Goal: Use online tool/utility

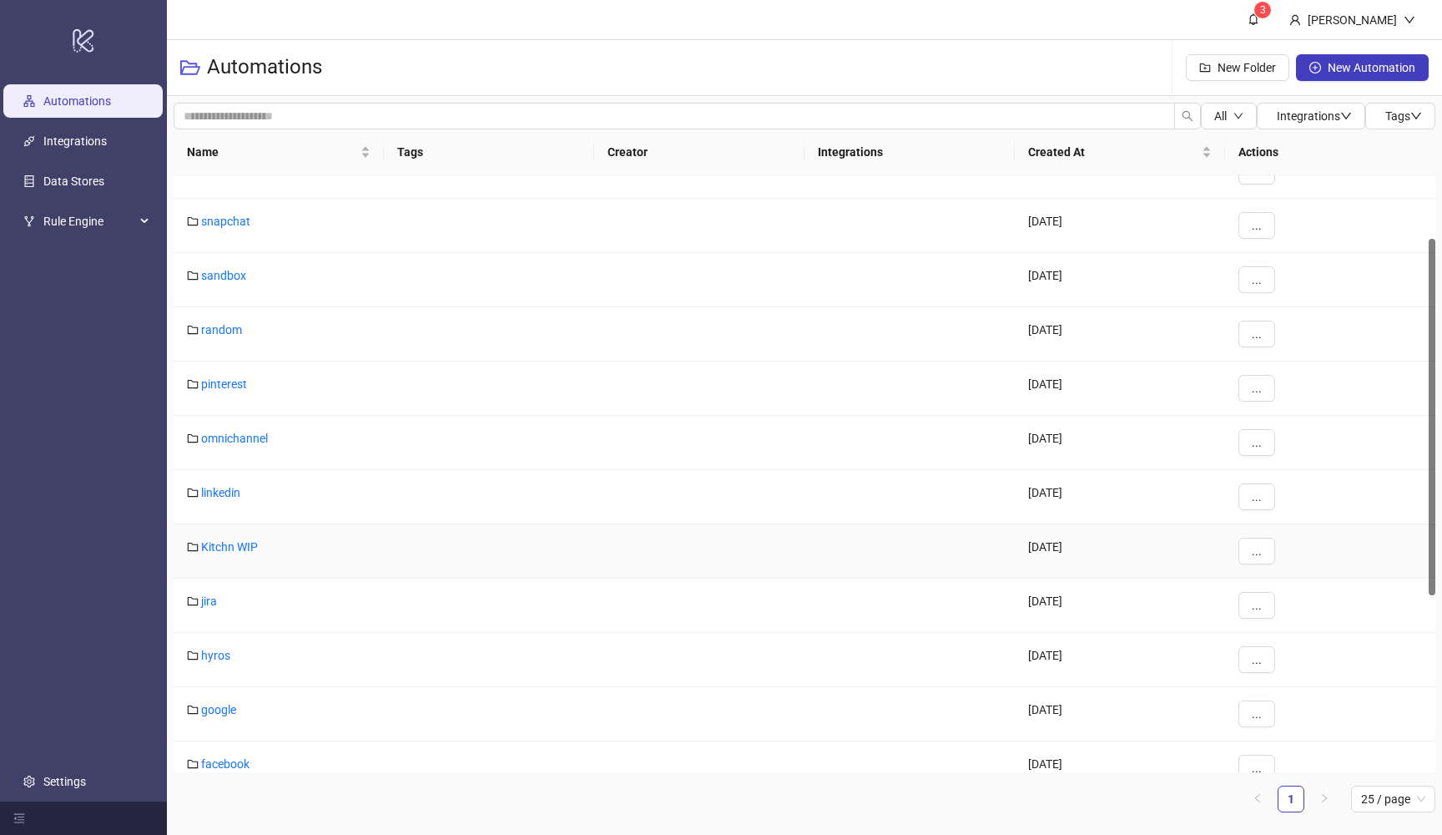
scroll to position [125, 0]
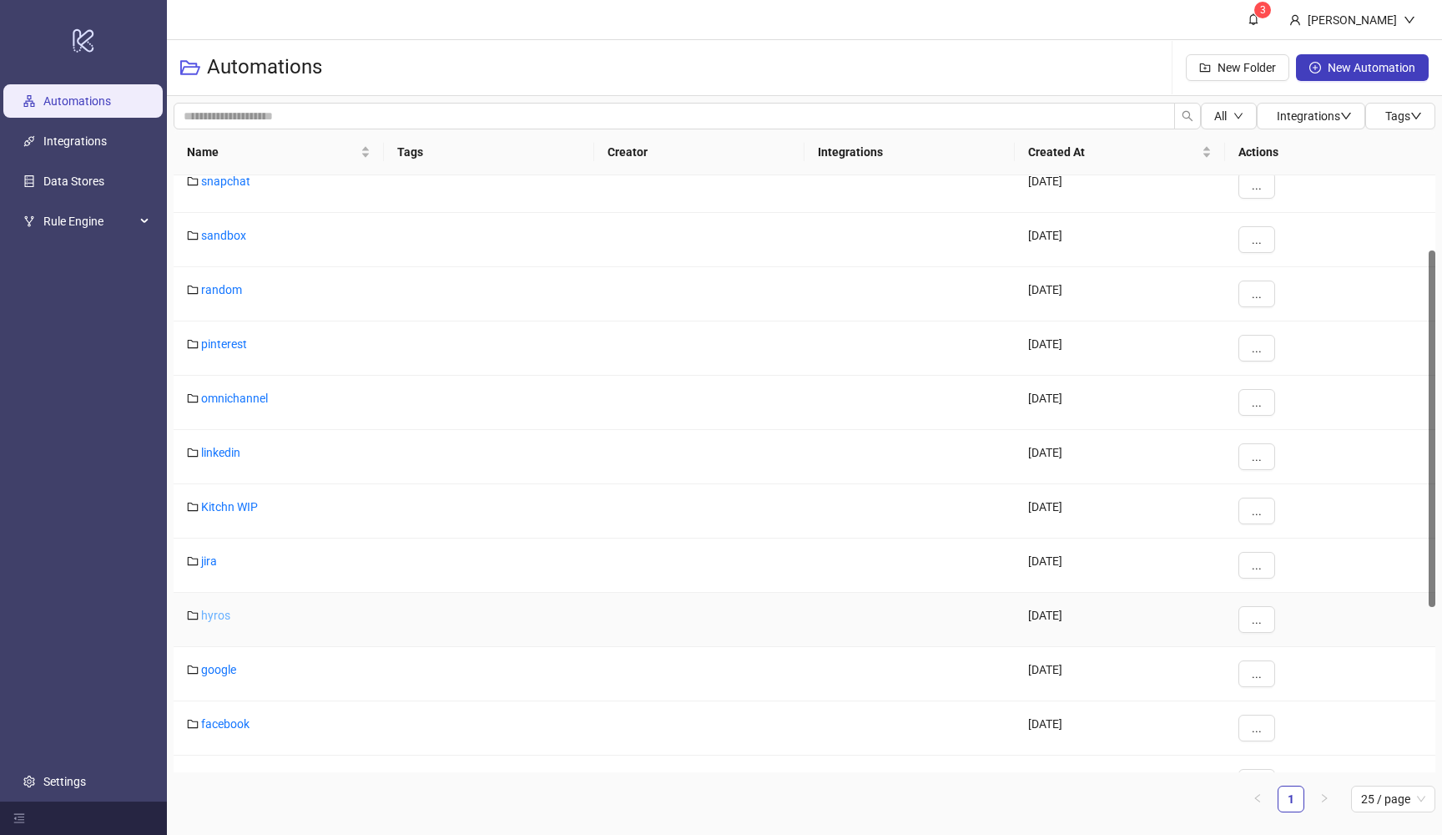
click at [222, 616] on link "hyros" at bounding box center [215, 615] width 29 height 13
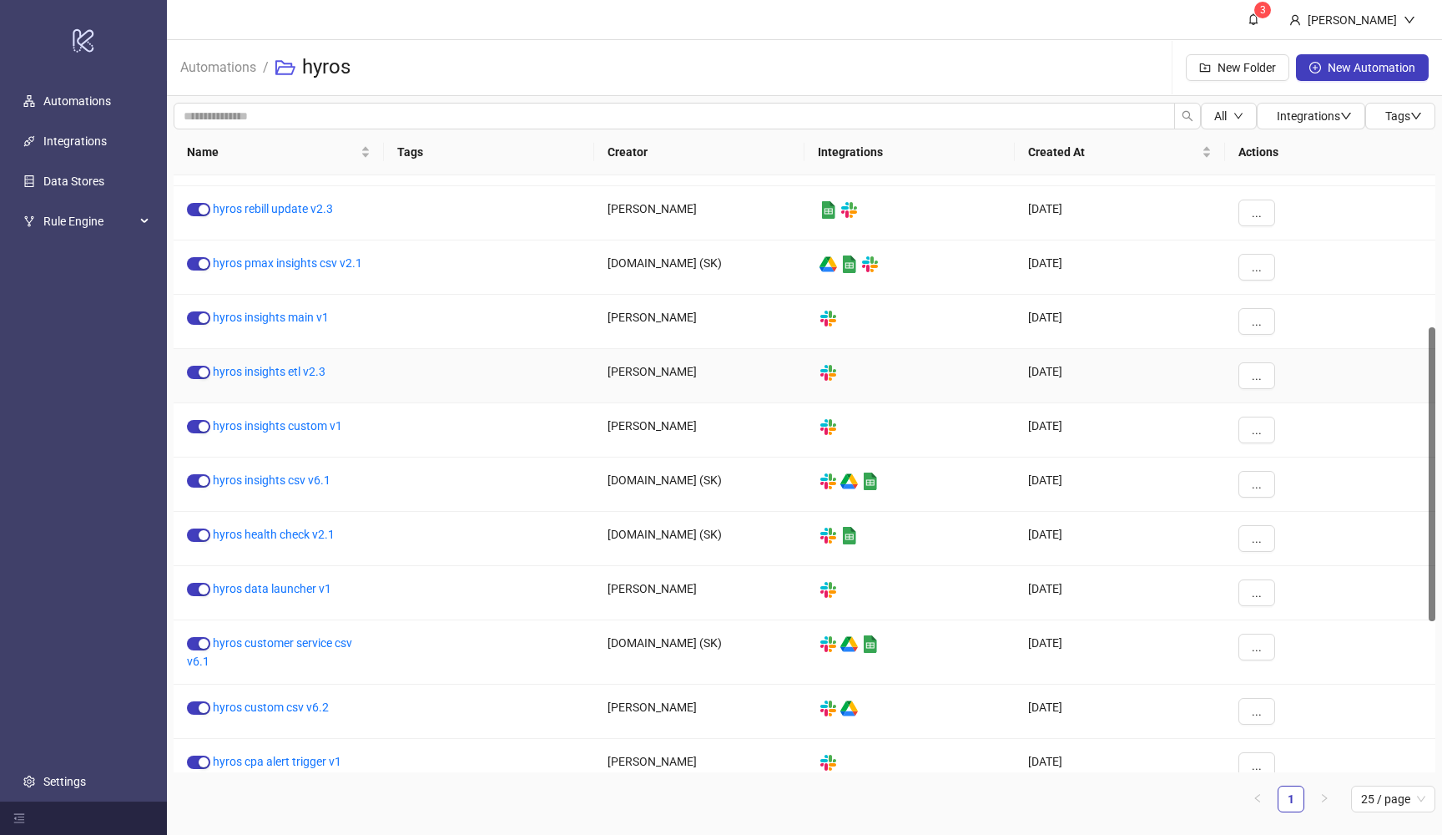
scroll to position [310, 0]
click at [292, 370] on link "hyros insights etl v2.3" at bounding box center [269, 369] width 113 height 13
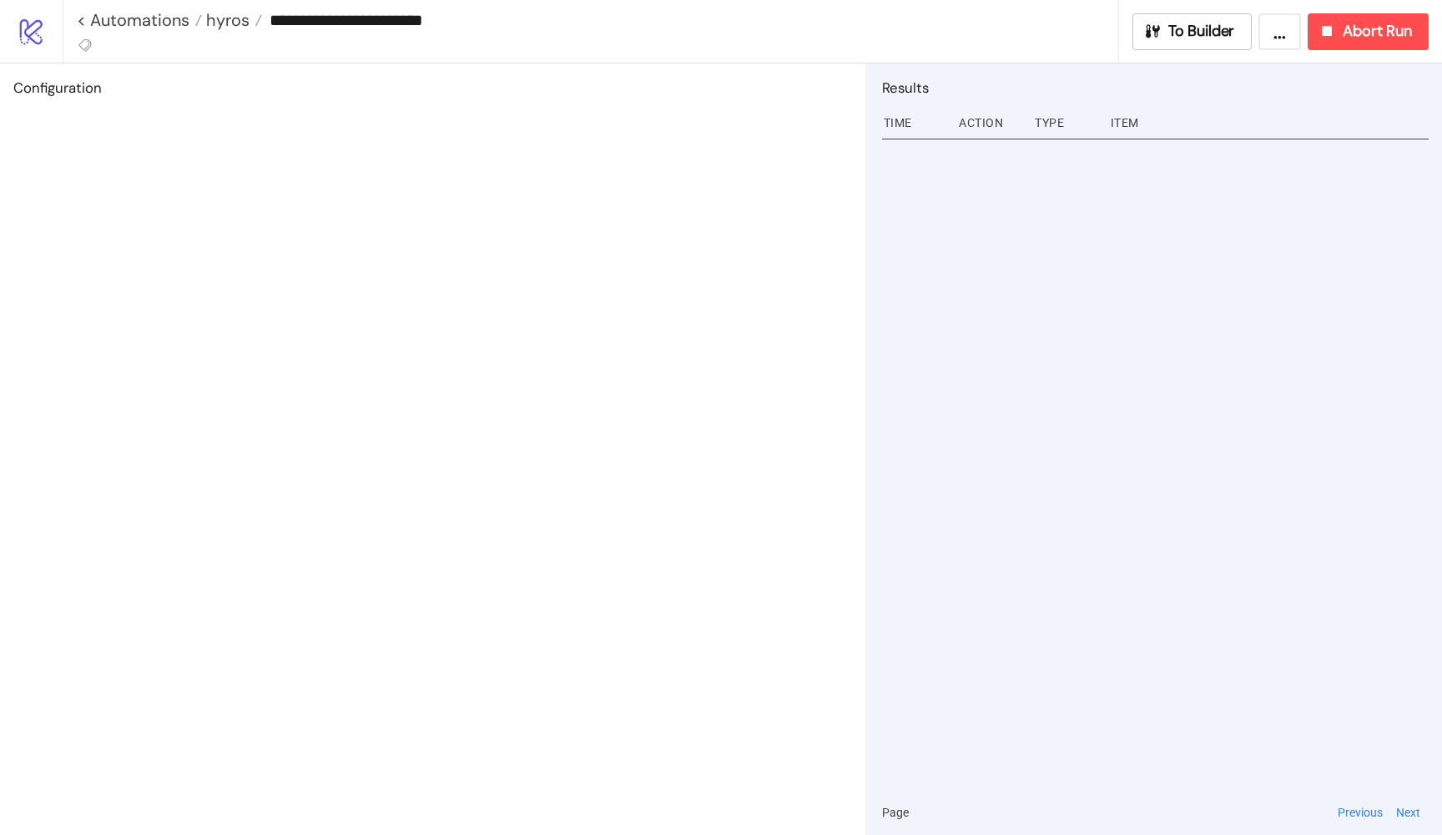
click at [1179, 51] on div "**********" at bounding box center [753, 31] width 1380 height 63
click at [1169, 27] on span "To Builder" at bounding box center [1202, 31] width 67 height 19
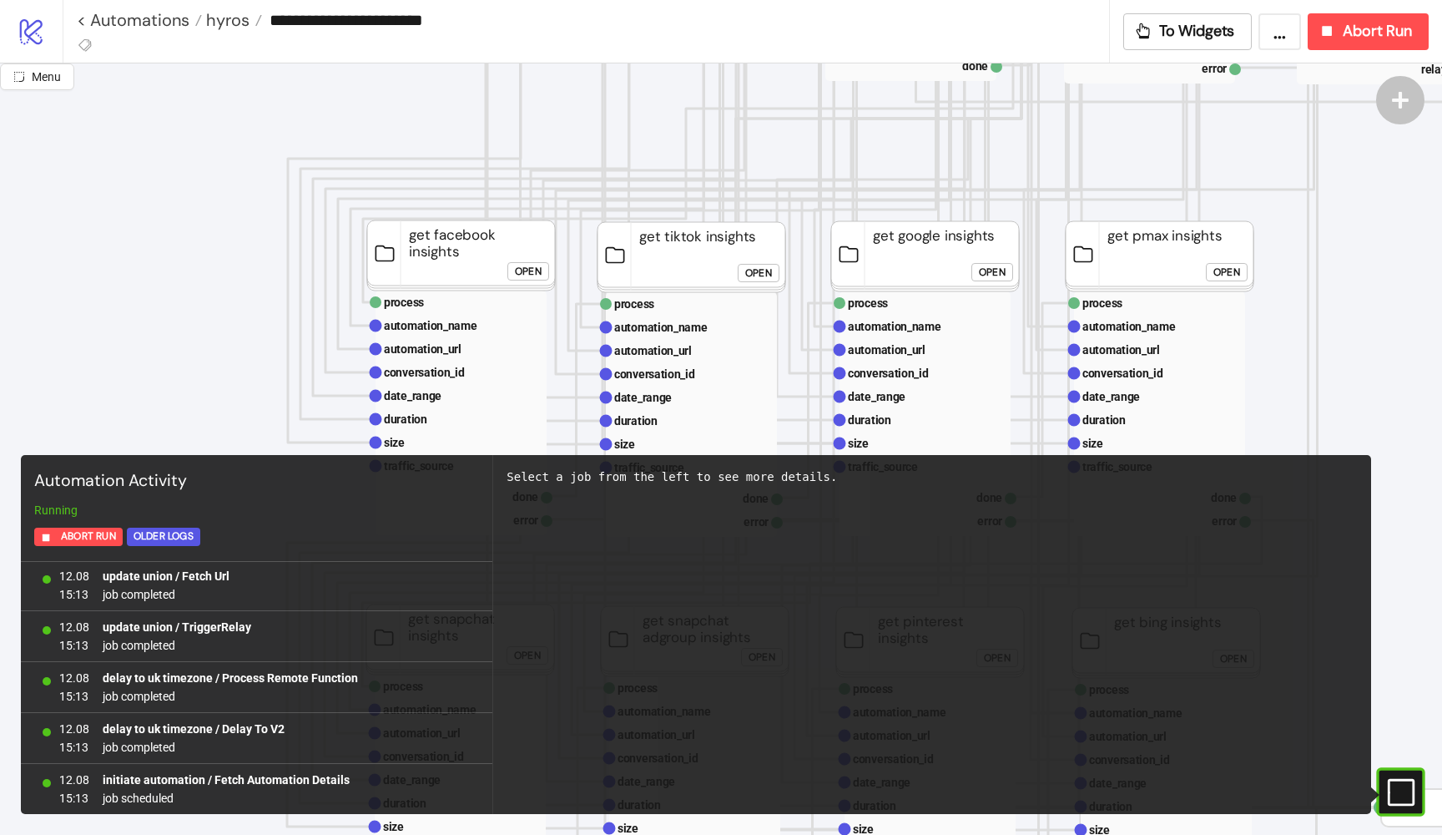
scroll to position [629, 6]
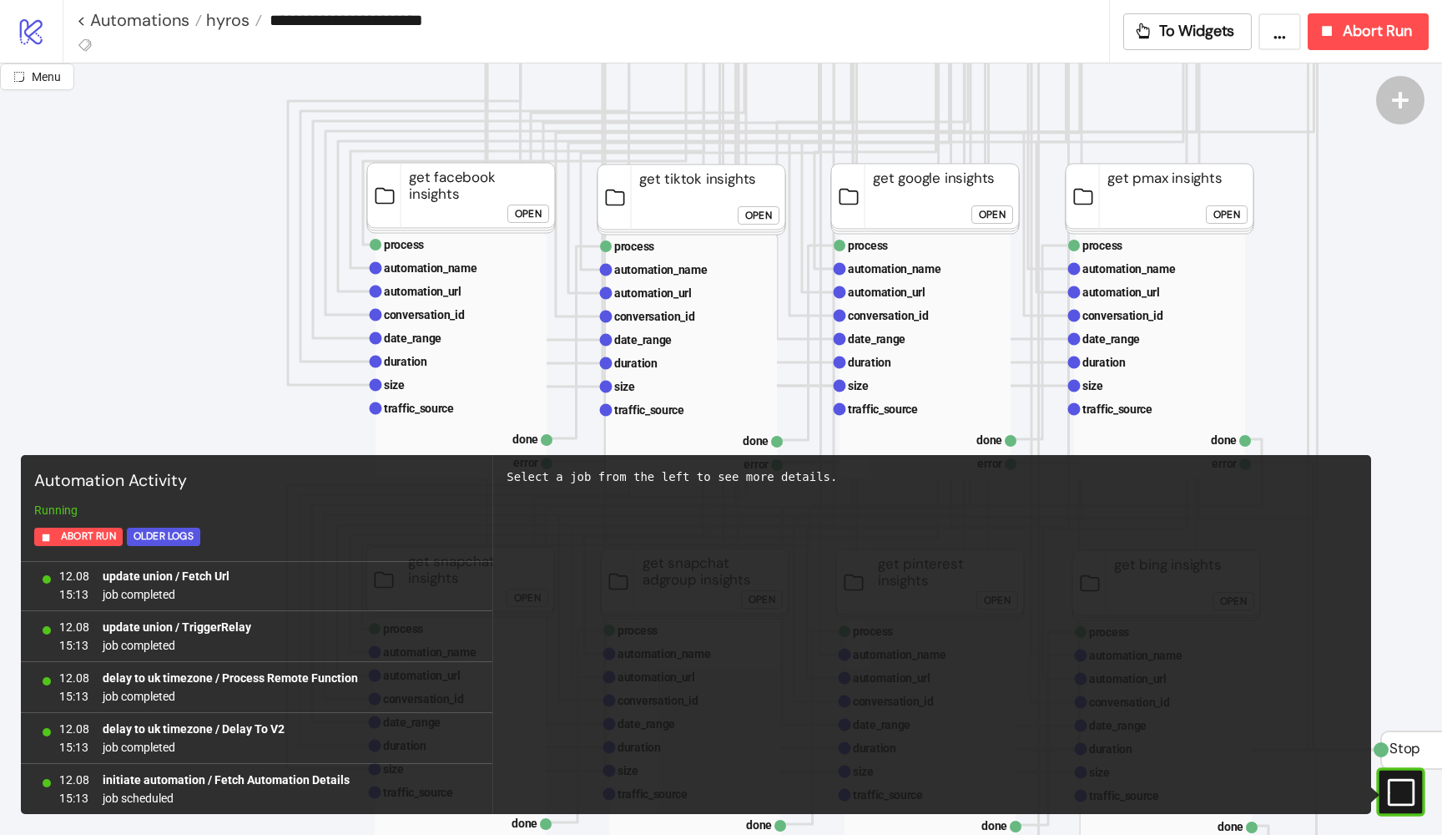
click at [531, 213] on div "Open" at bounding box center [528, 214] width 27 height 19
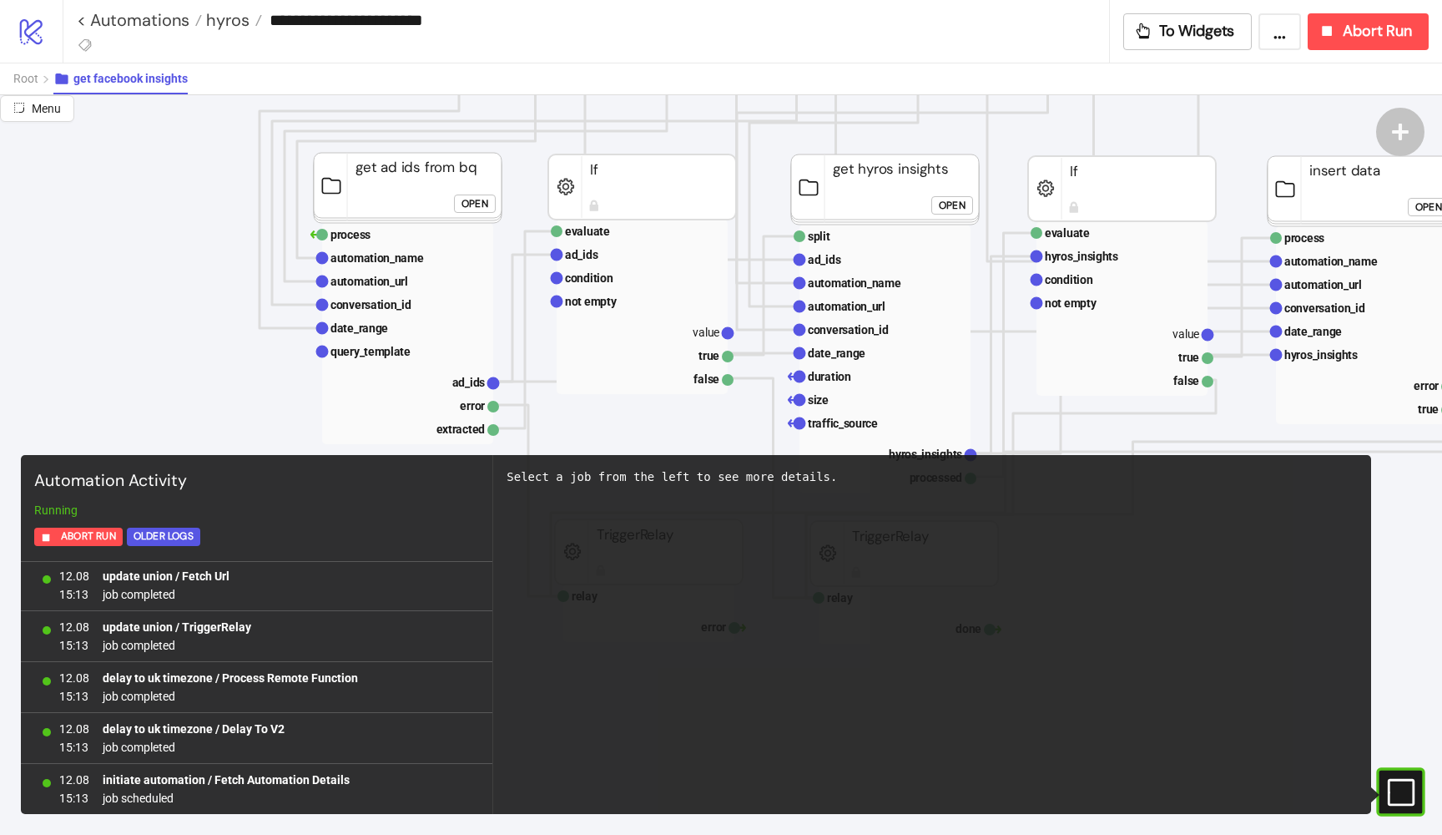
scroll to position [390, 0]
click at [842, 264] on rect at bounding box center [885, 258] width 171 height 23
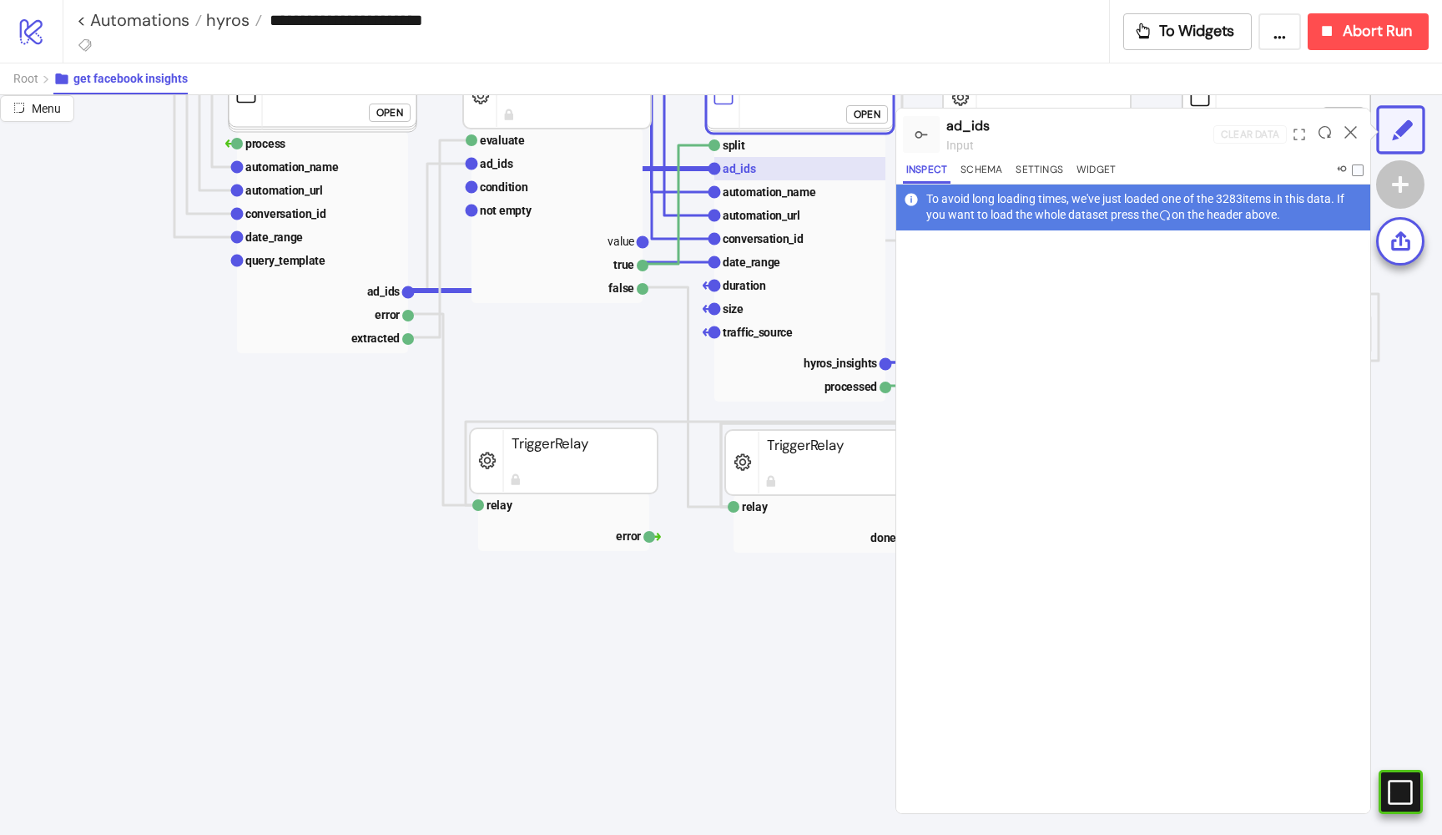
scroll to position [472, 85]
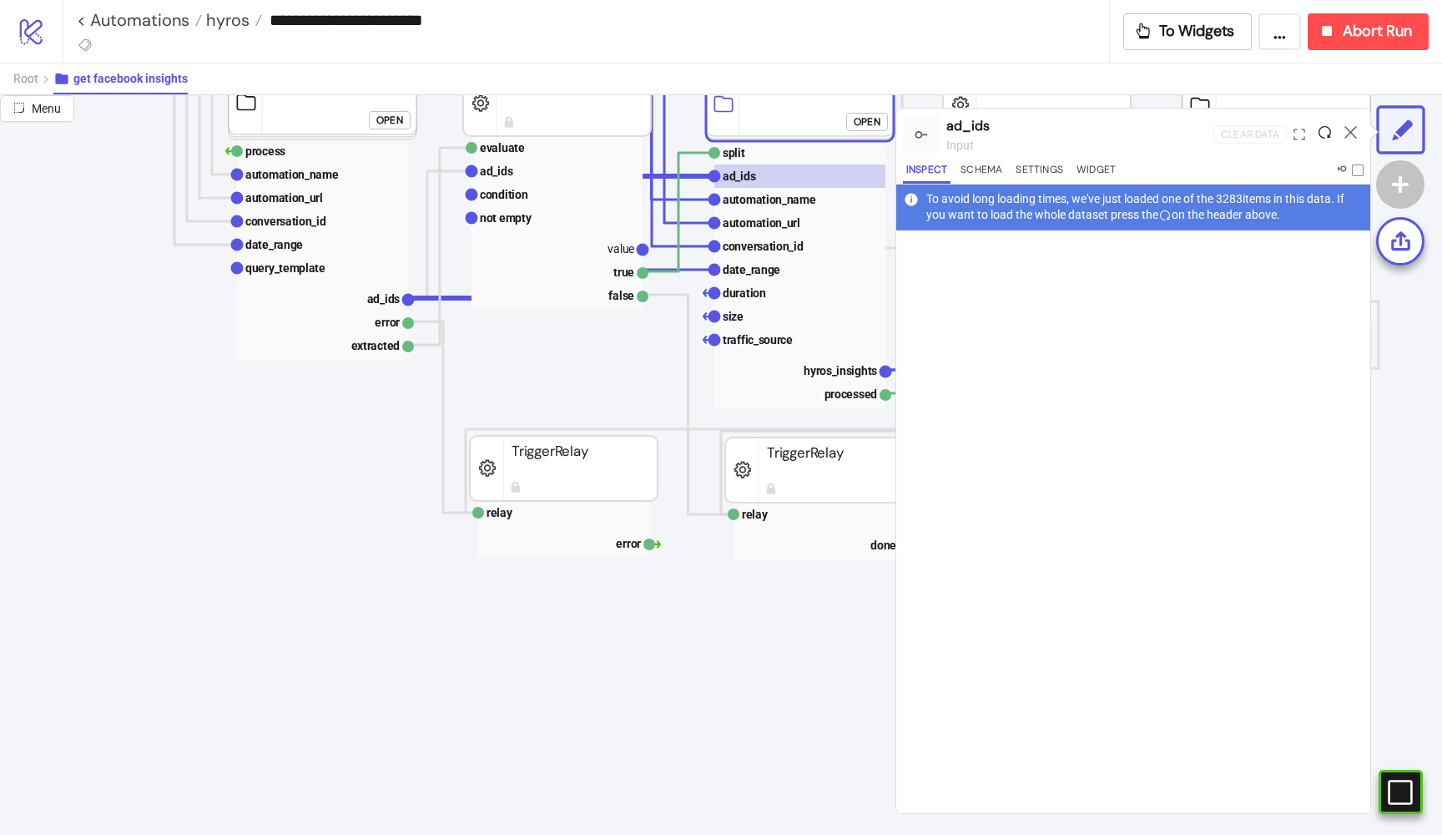
click at [1323, 136] on icon at bounding box center [1325, 132] width 13 height 13
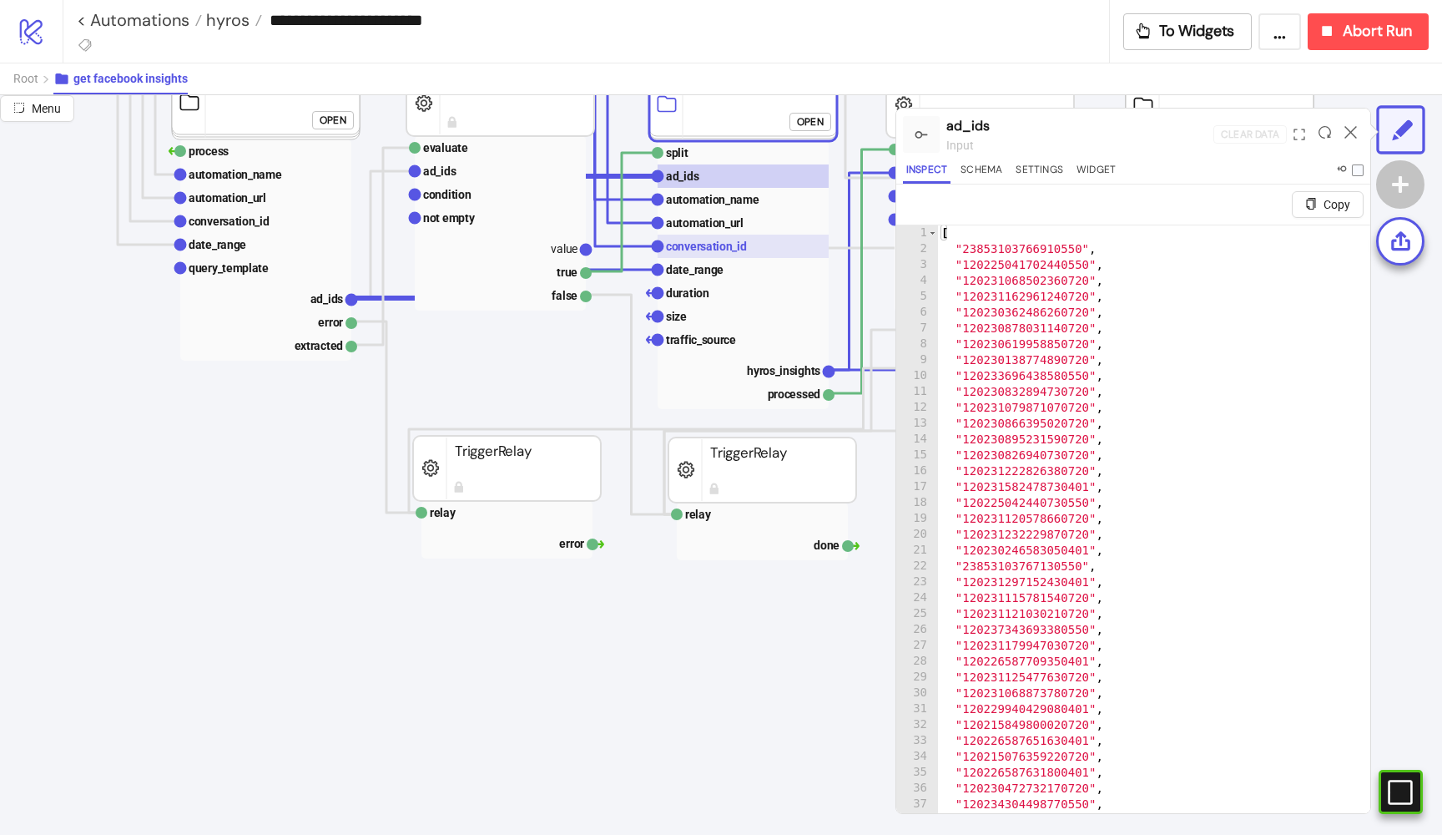
scroll to position [472, 153]
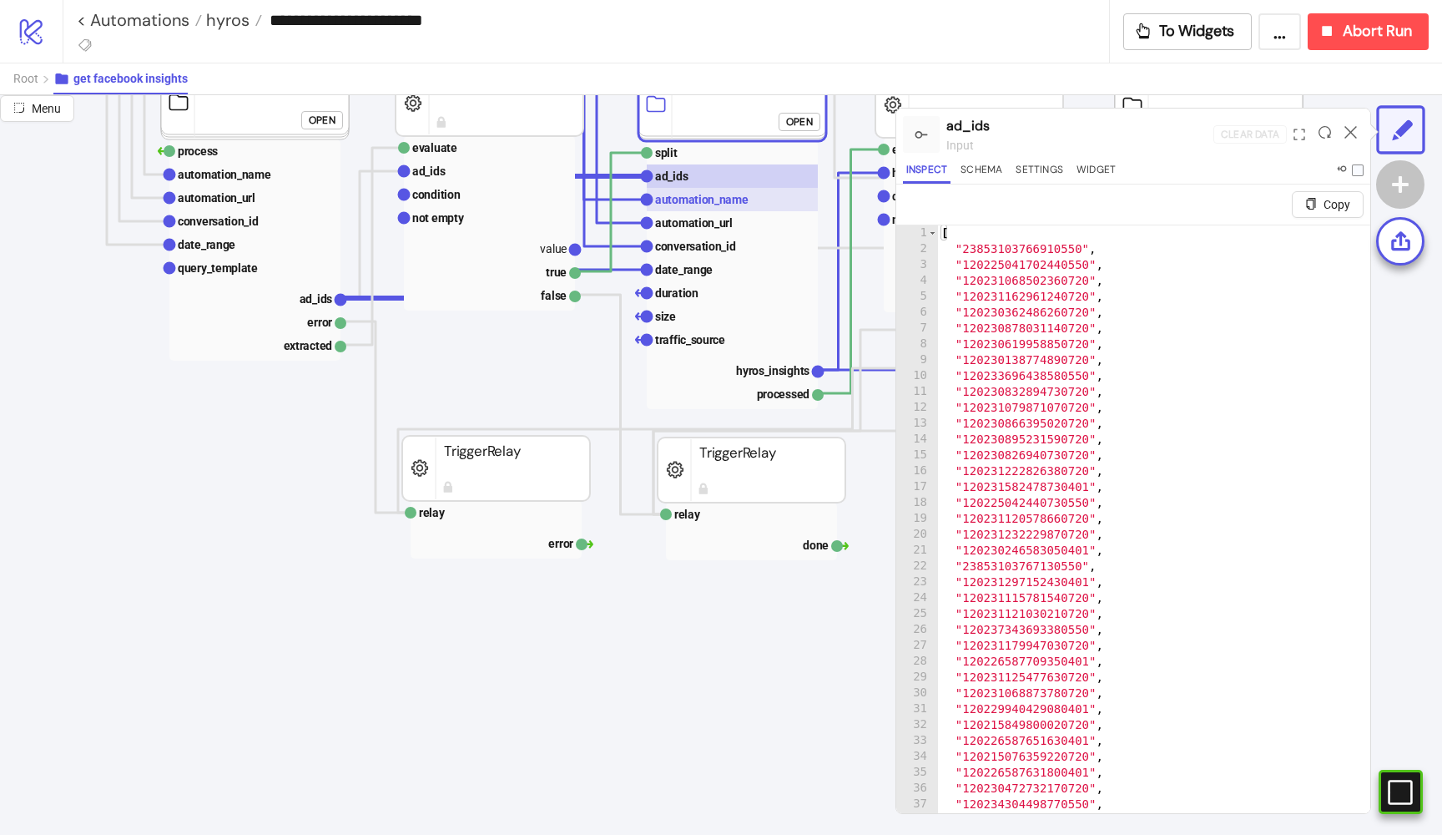
click at [698, 195] on text "automation_name" at bounding box center [701, 199] width 93 height 13
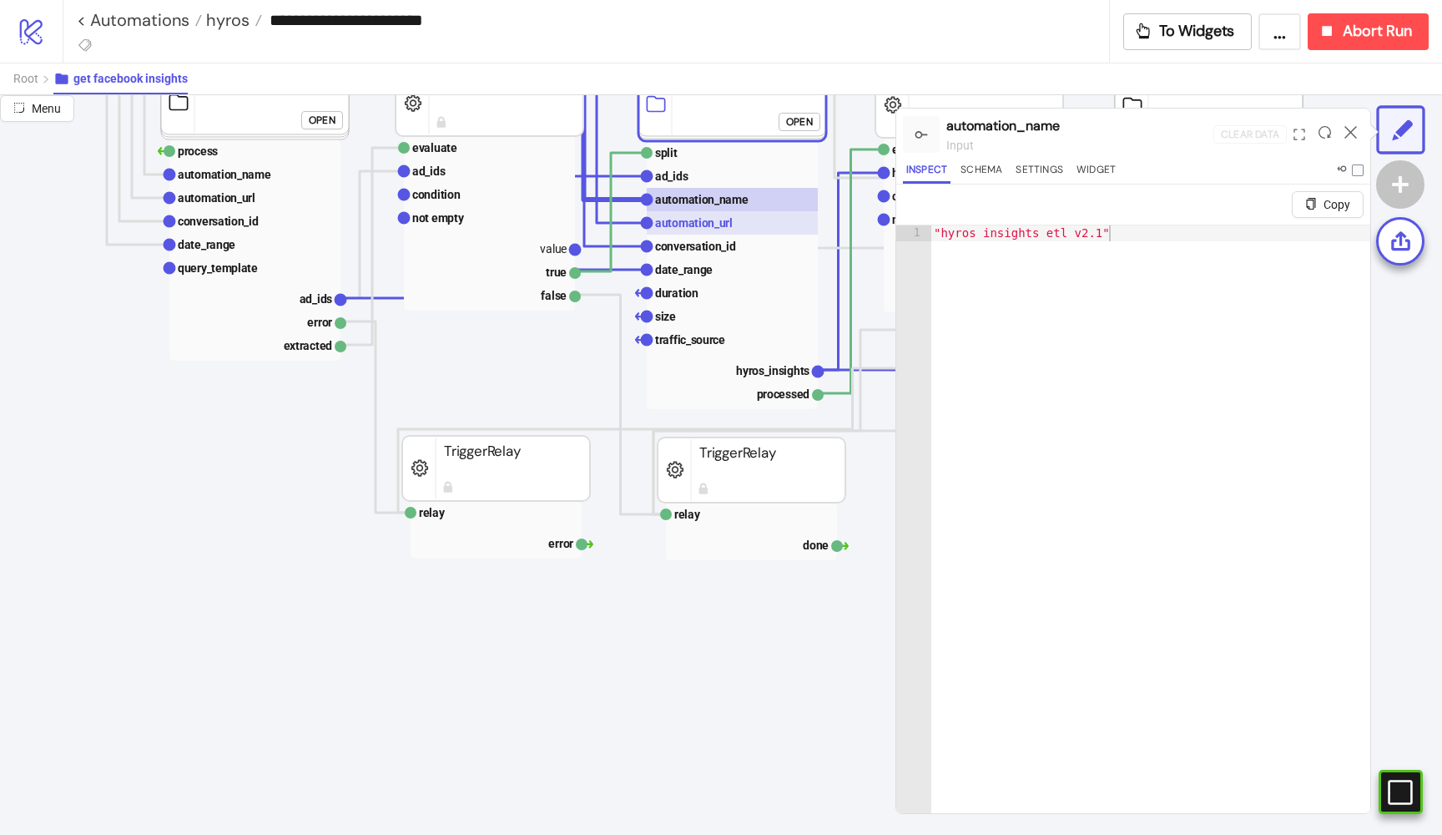
click at [708, 216] on text "automation_url" at bounding box center [694, 222] width 78 height 13
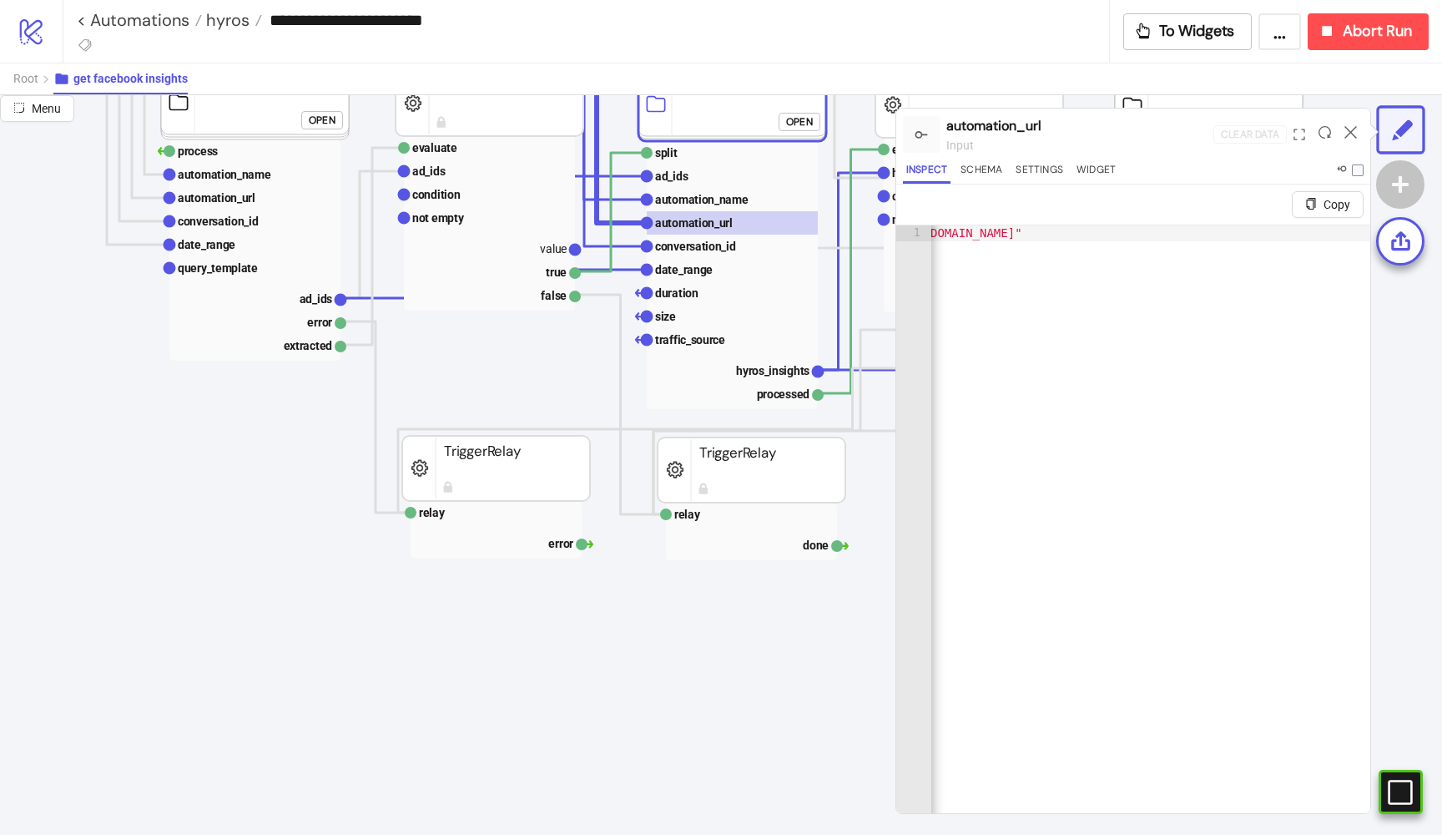
scroll to position [0, 0]
click at [725, 240] on text "conversation_id" at bounding box center [695, 246] width 81 height 13
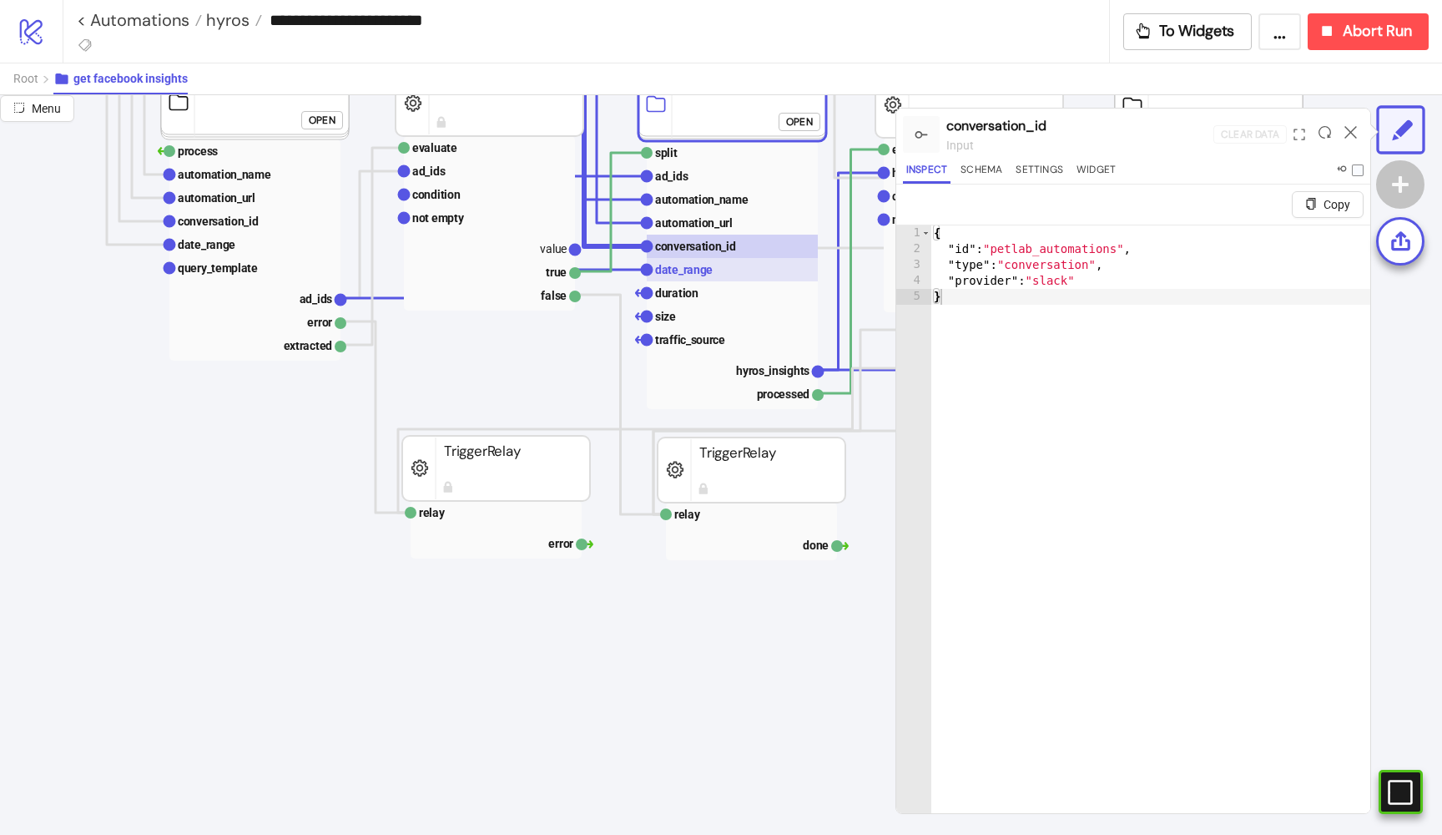
click at [700, 270] on text "date_range" at bounding box center [684, 269] width 58 height 13
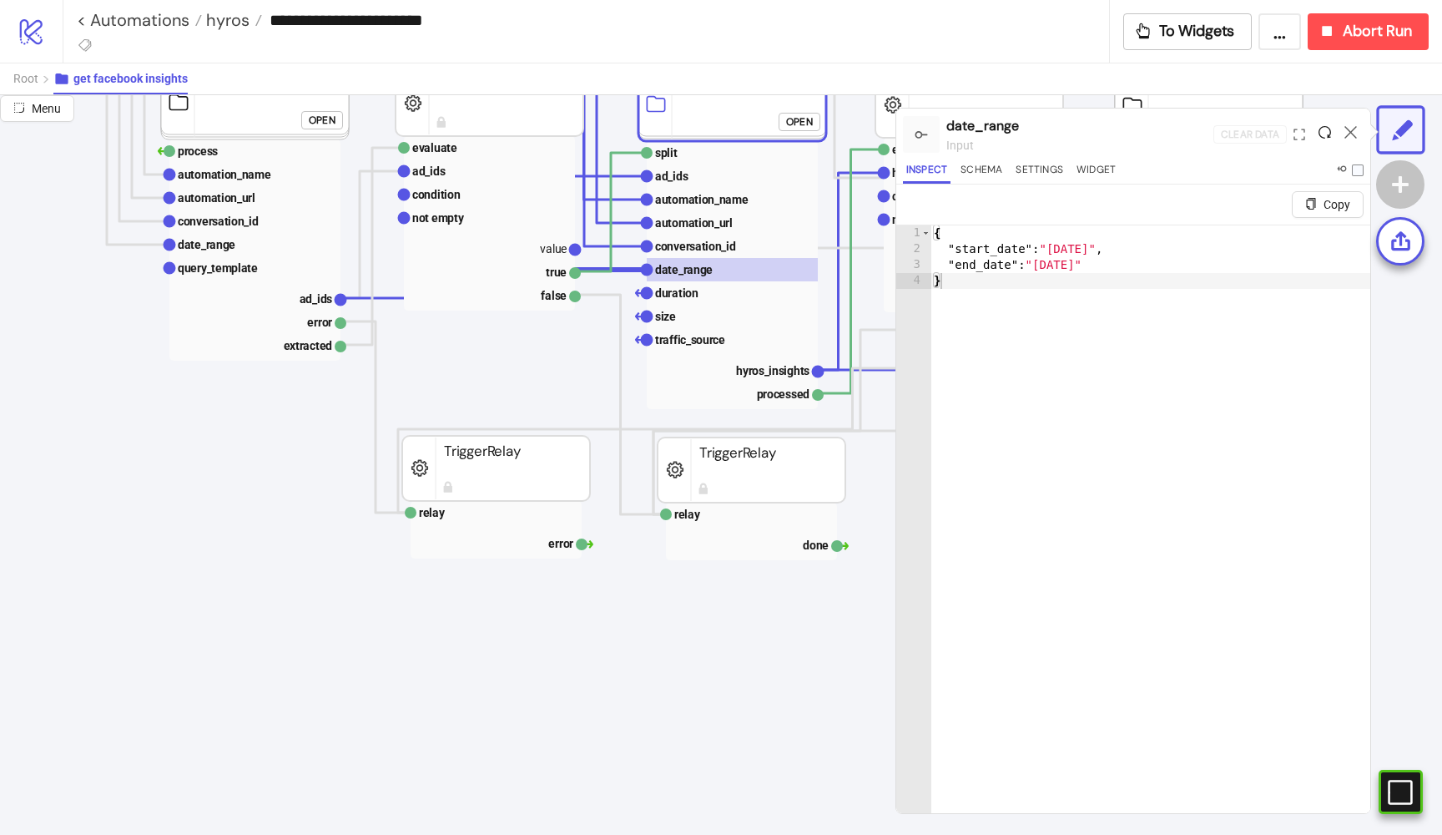
click at [1325, 131] on icon at bounding box center [1325, 132] width 13 height 13
click at [711, 295] on rect at bounding box center [732, 292] width 171 height 23
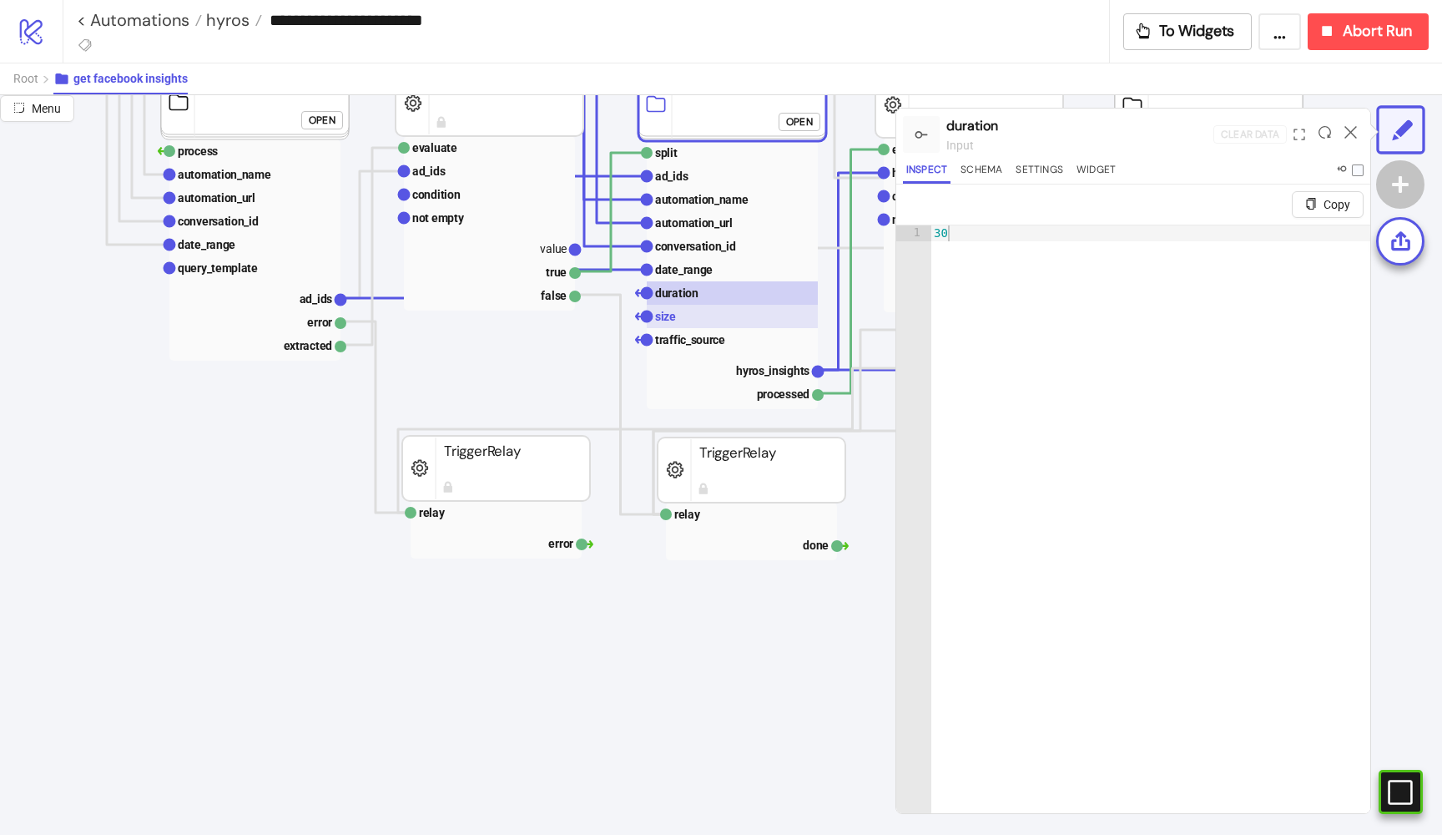
click at [689, 314] on rect at bounding box center [732, 316] width 171 height 23
click at [686, 330] on rect at bounding box center [732, 339] width 171 height 23
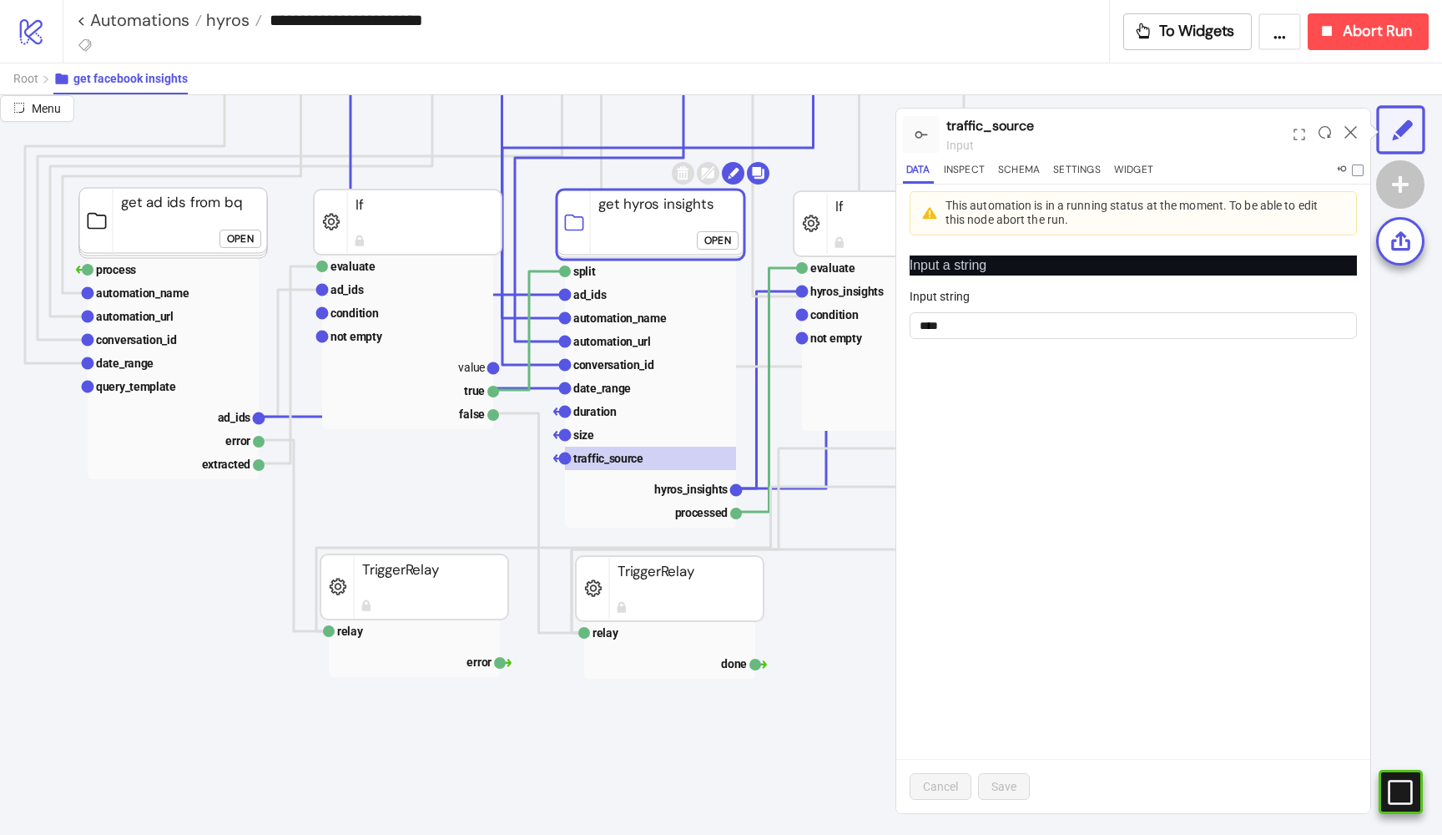
scroll to position [354, 253]
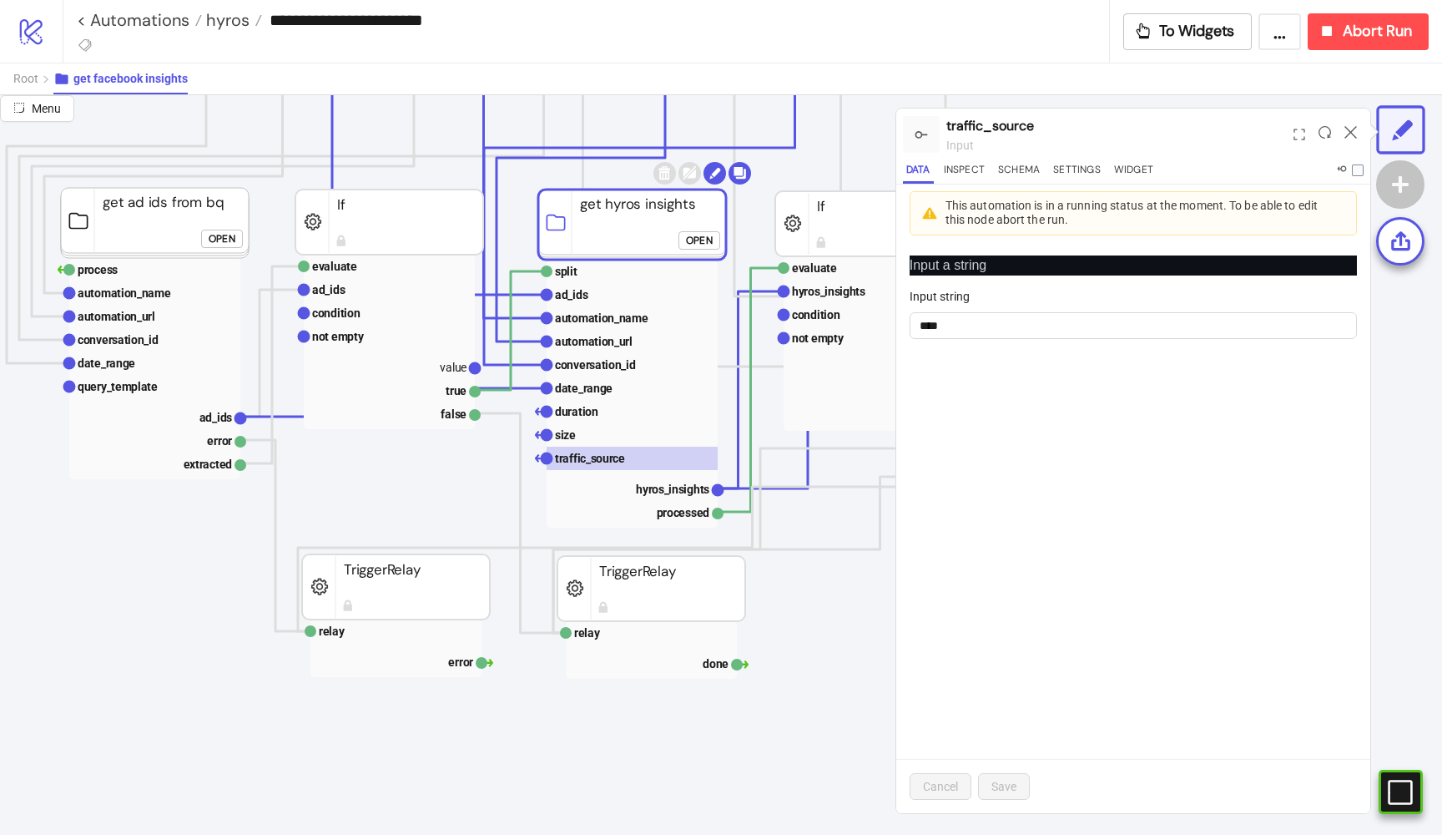
click div "Open"
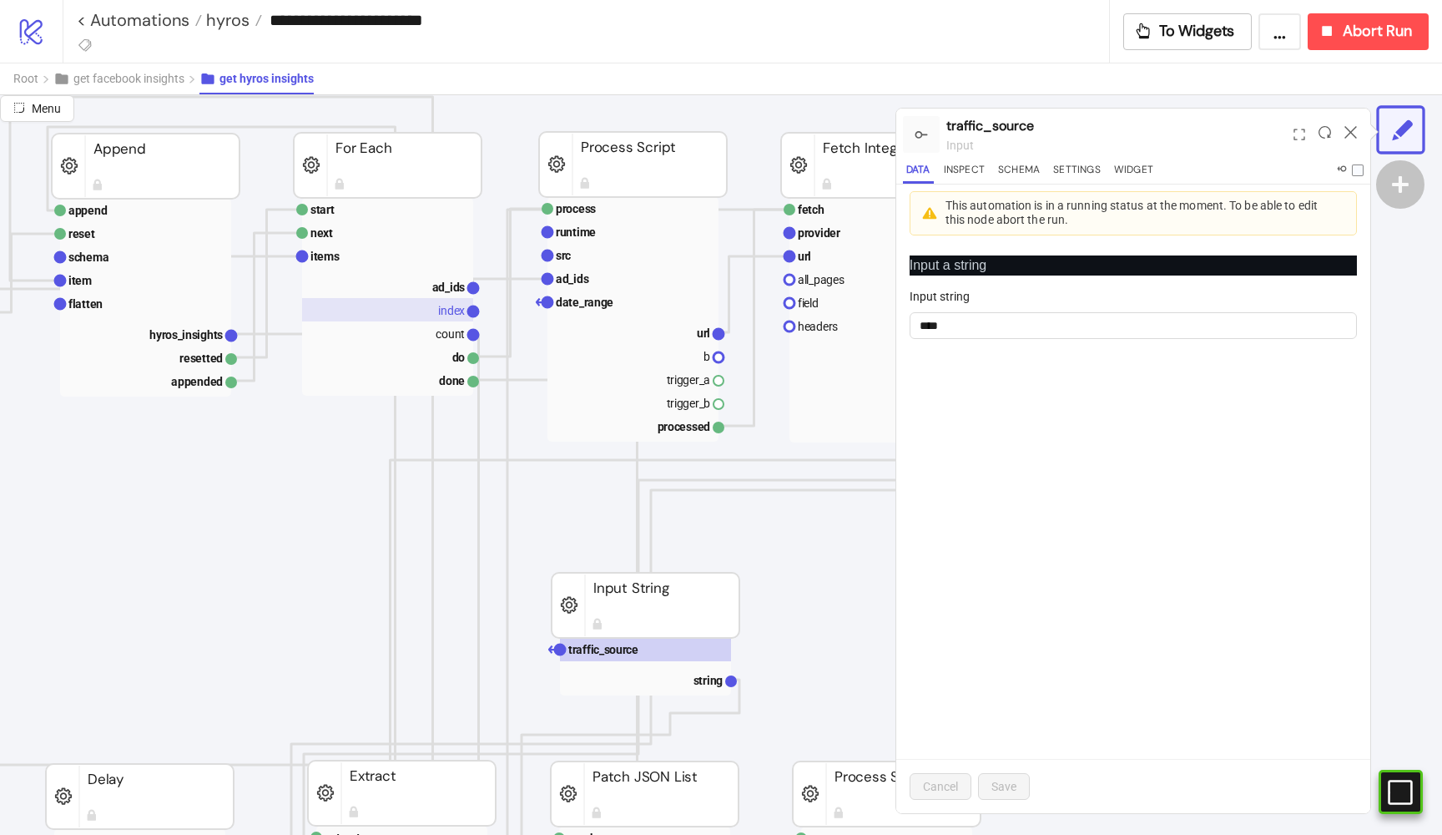
scroll to position [208, 585]
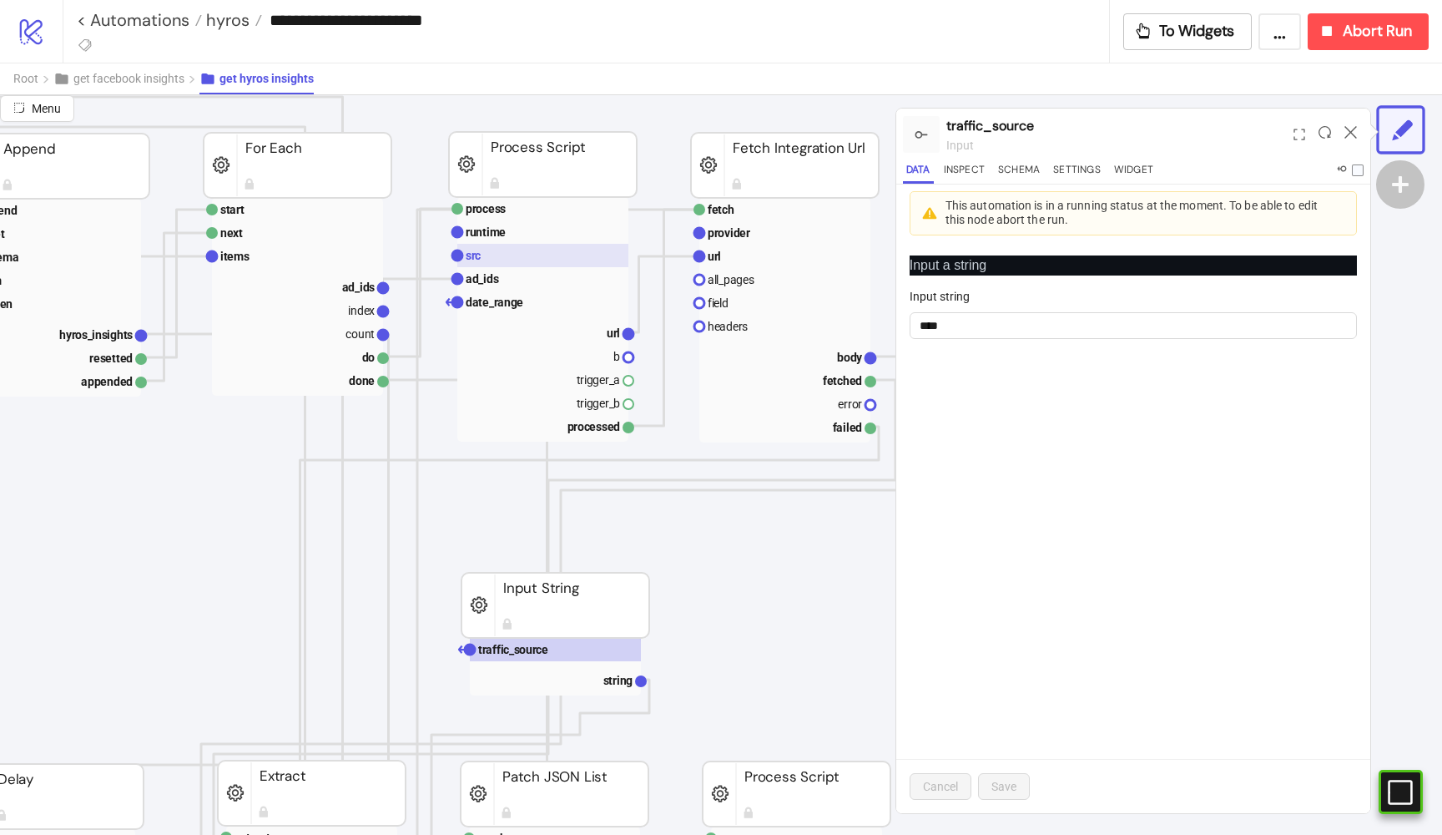
click at [544, 255] on rect at bounding box center [542, 255] width 171 height 23
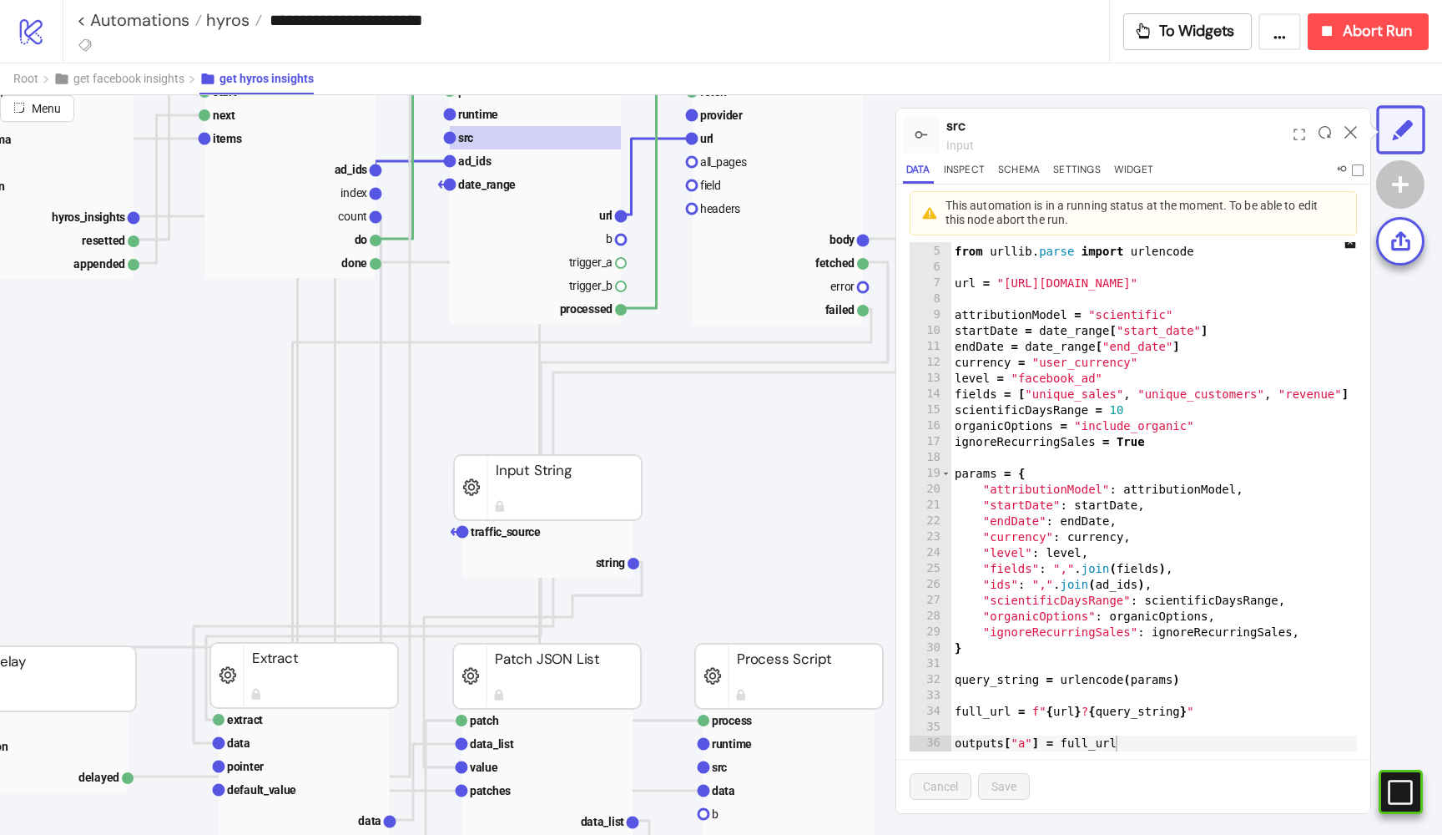
scroll to position [86, 0]
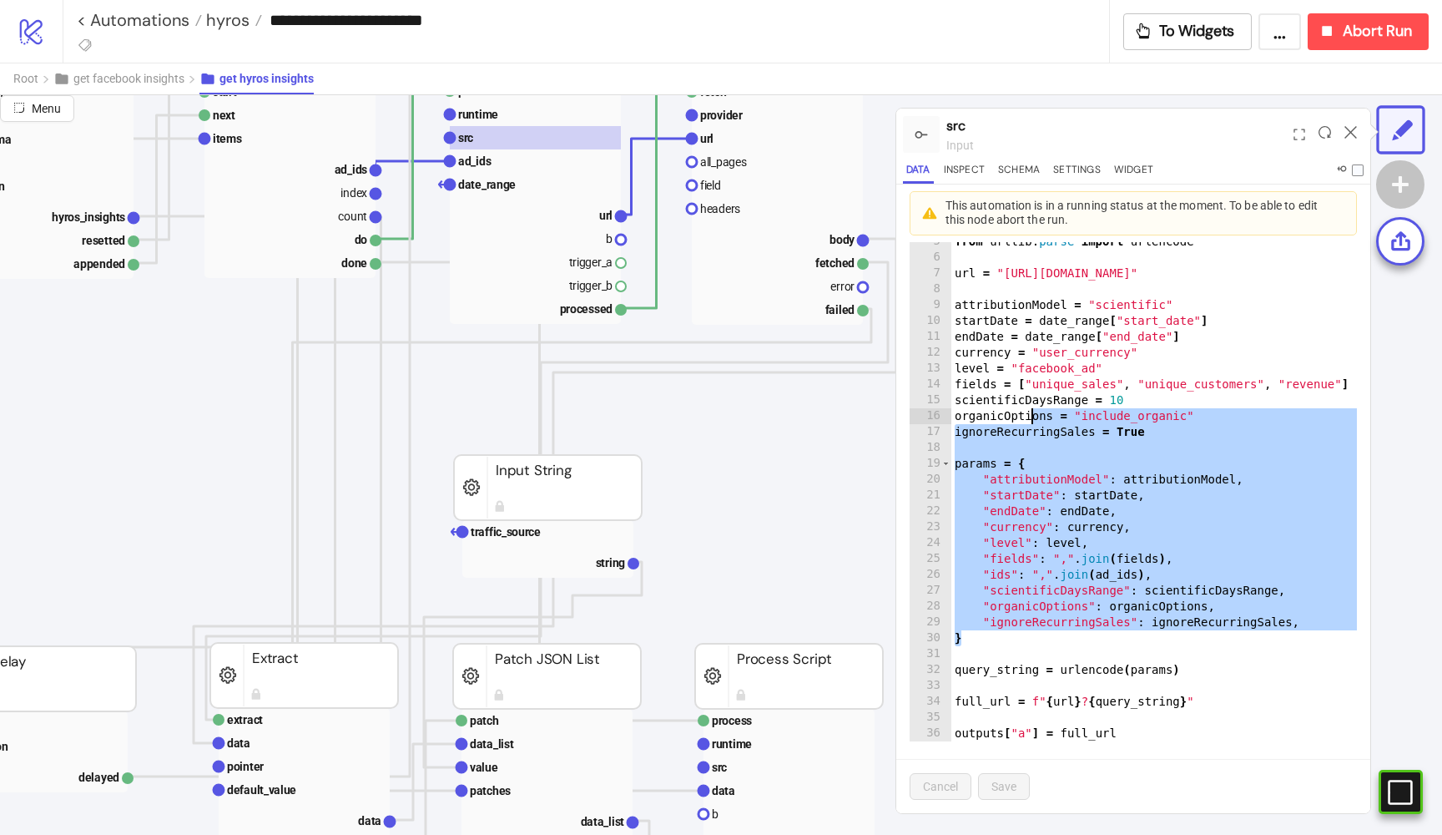
drag, startPoint x: 1118, startPoint y: 639, endPoint x: 1032, endPoint y: 411, distance: 244.4
click at [1032, 411] on div "import json from urllib . parse import urlencode url = "[URL][DOMAIN_NAME]" att…" at bounding box center [1167, 491] width 431 height 547
type textarea "**********"
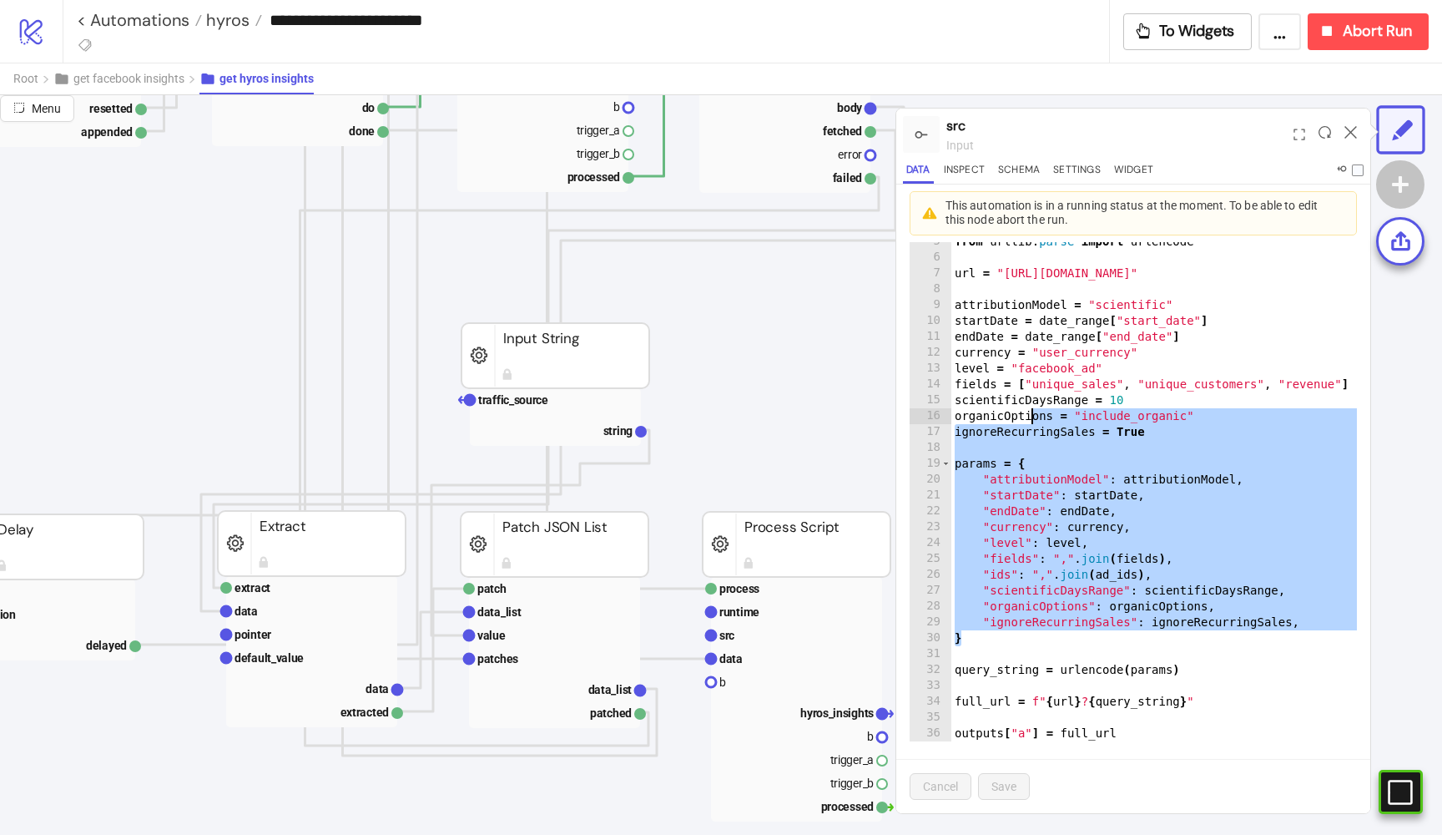
scroll to position [462, 626]
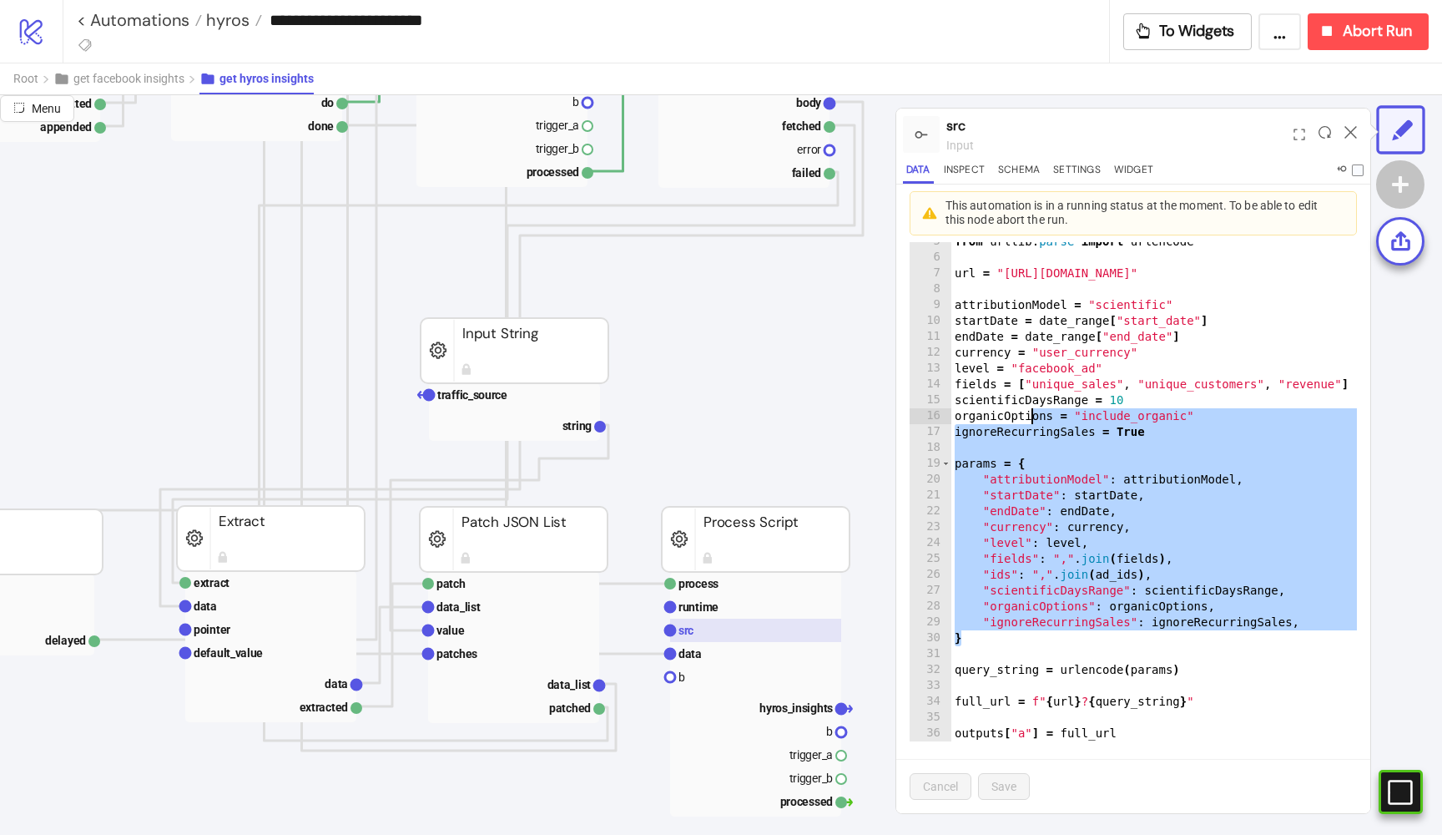
click at [679, 635] on rect at bounding box center [755, 630] width 171 height 23
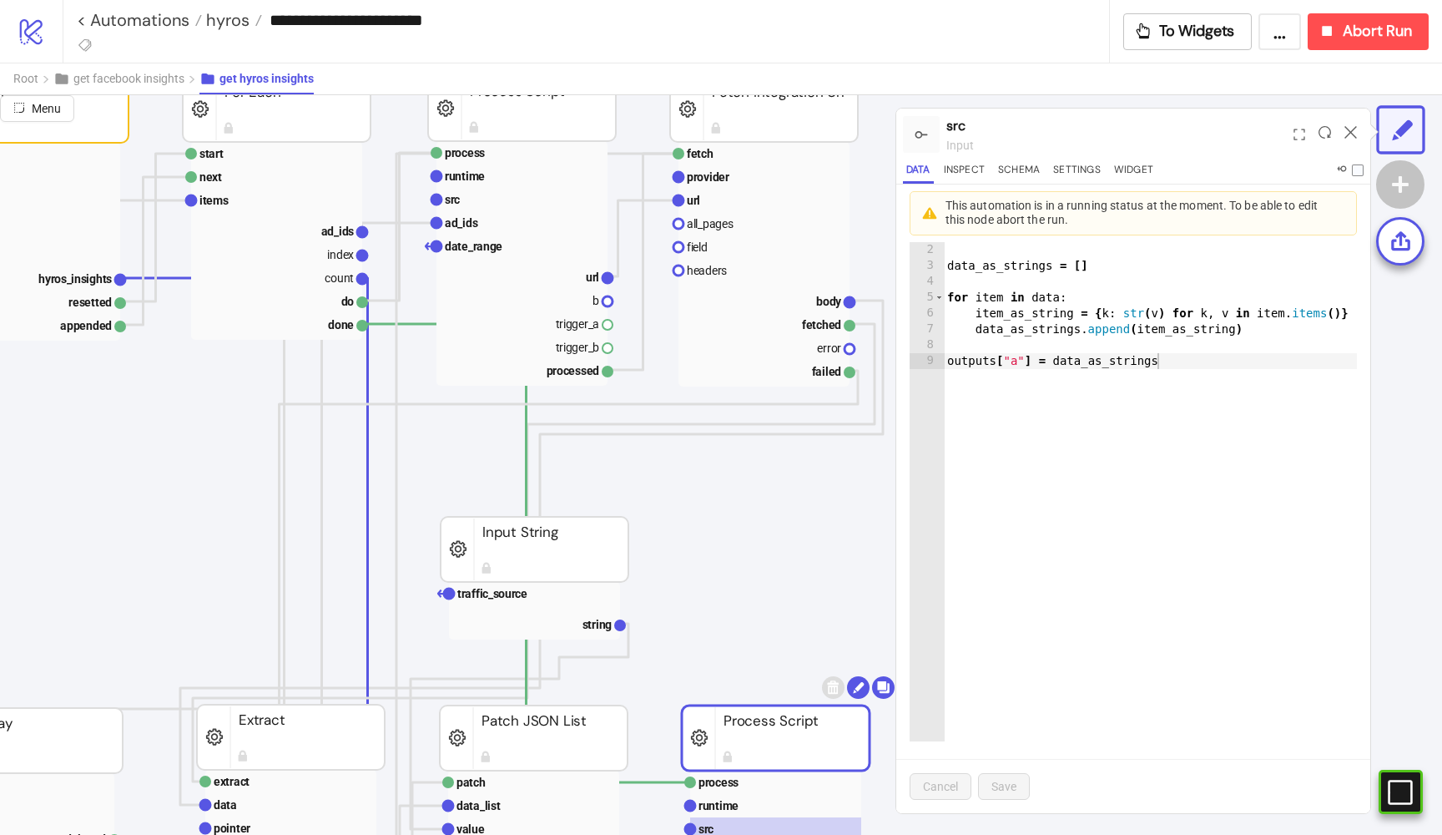
scroll to position [252, 600]
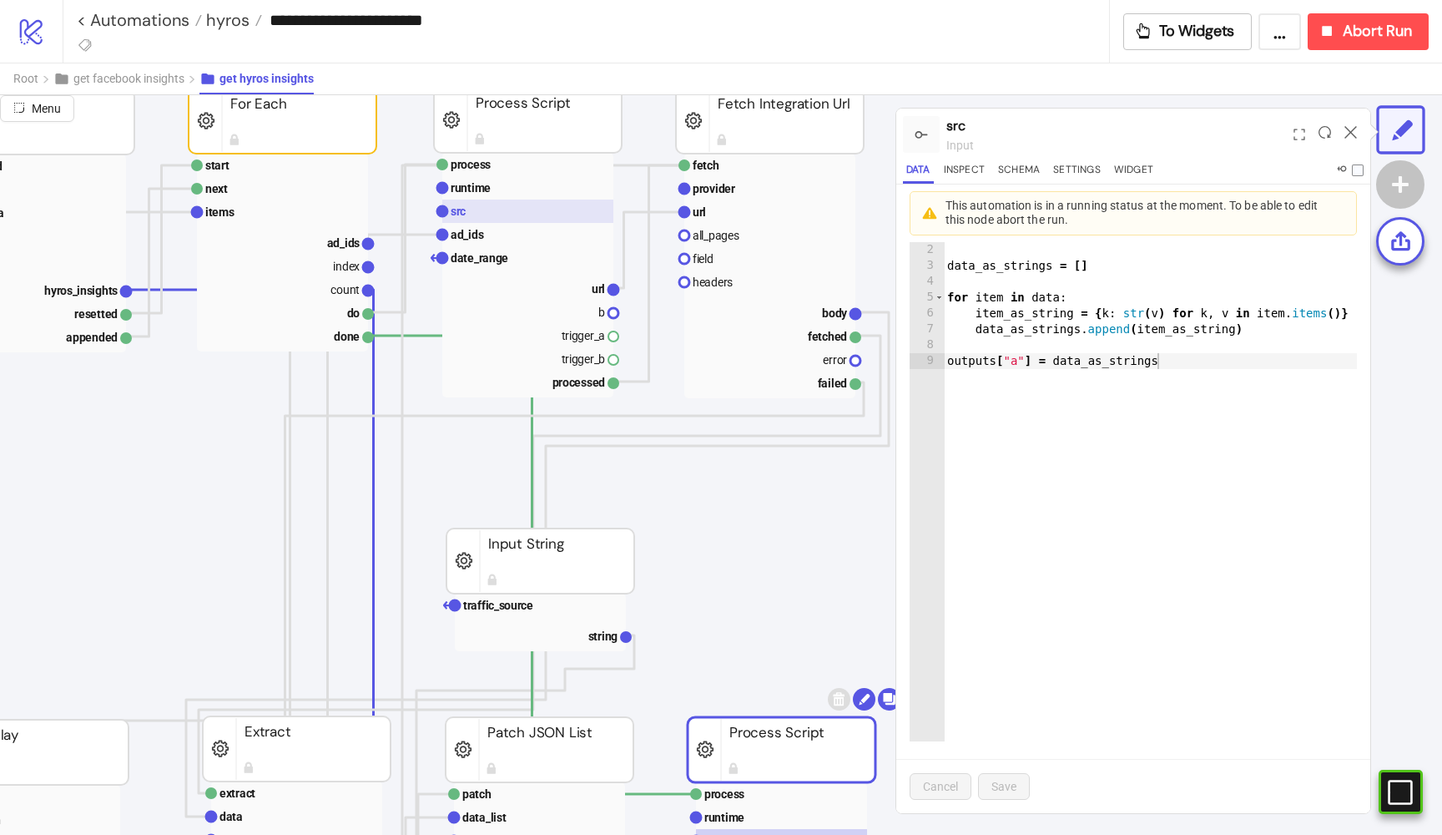
click at [508, 212] on rect at bounding box center [527, 211] width 171 height 23
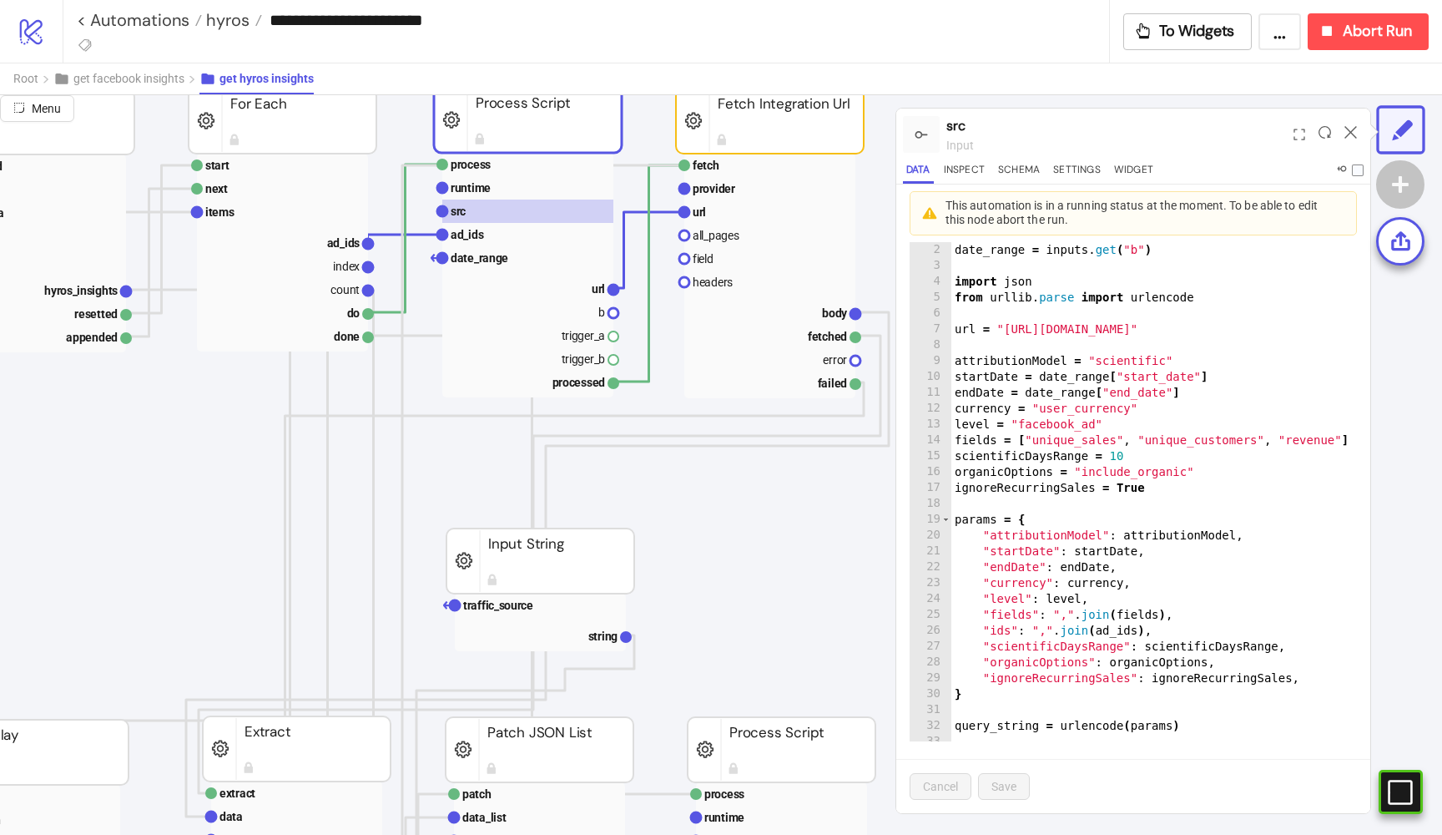
click at [1154, 462] on div "ad_ids = inputs . get ( "a" ) date_range = inputs . get ( "b" ) import json fro…" at bounding box center [1167, 499] width 431 height 547
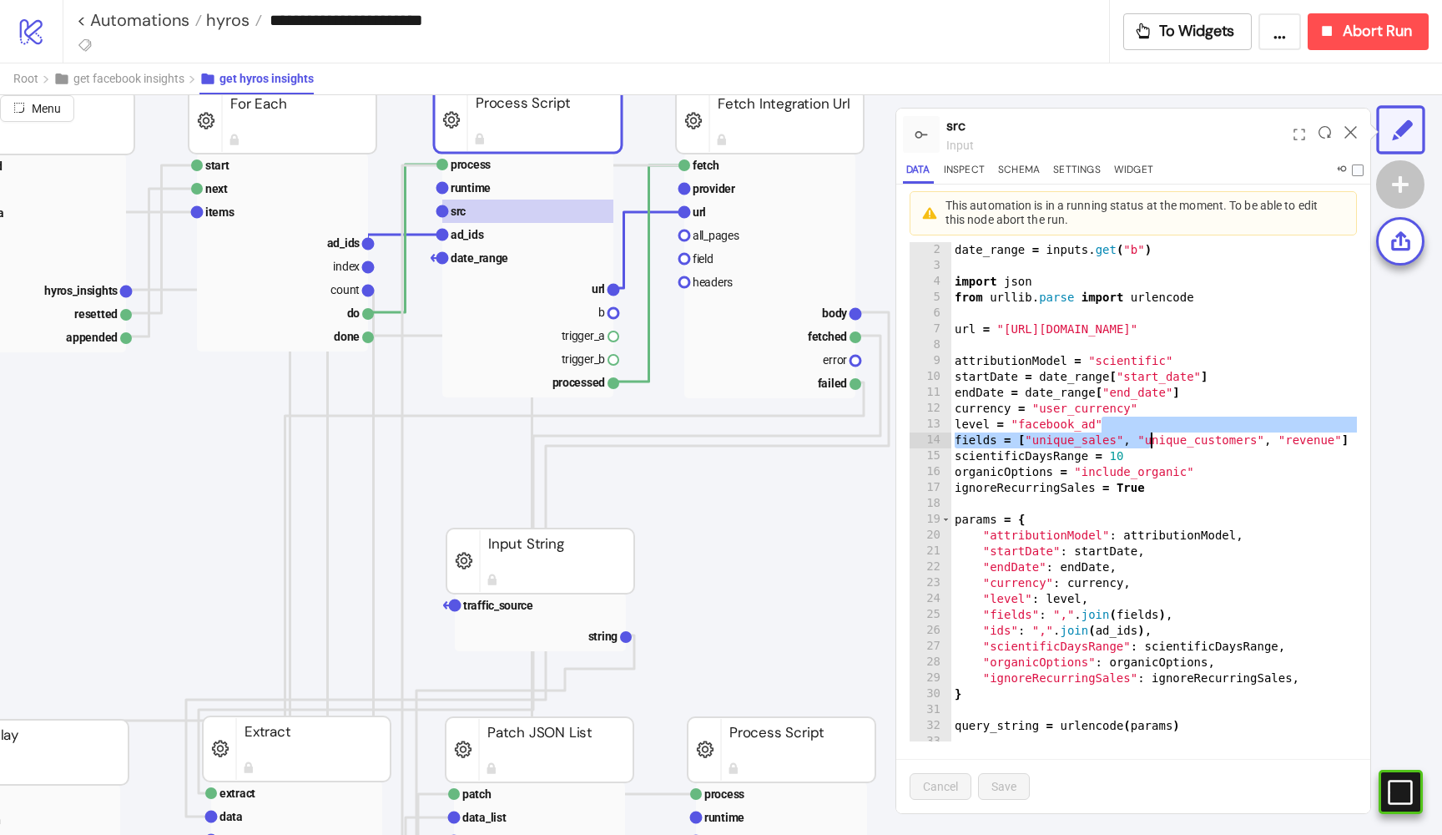
click at [1148, 430] on div "ad_ids = inputs . get ( "a" ) date_range = inputs . get ( "b" ) import json fro…" at bounding box center [1167, 499] width 431 height 547
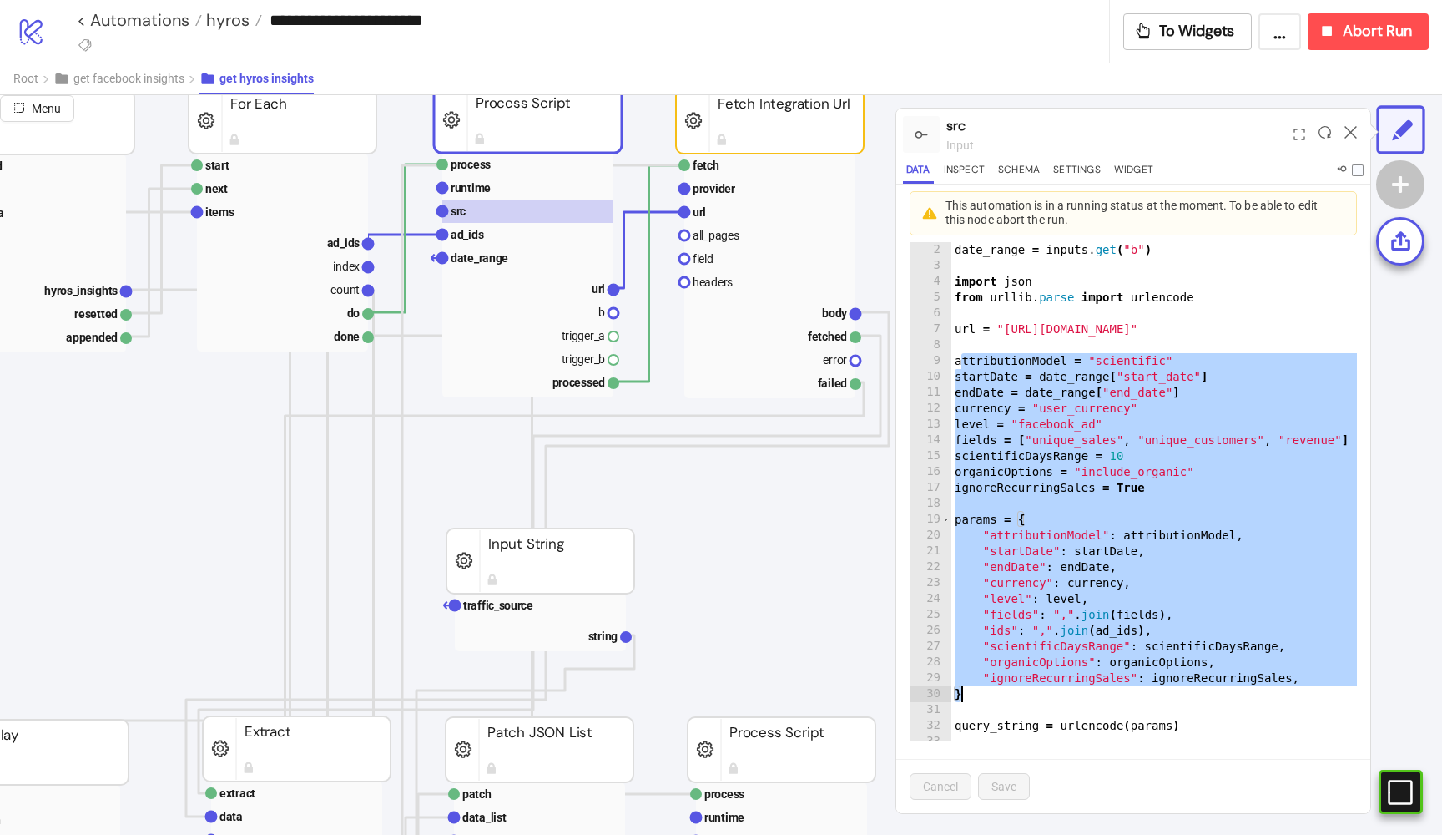
drag, startPoint x: 958, startPoint y: 354, endPoint x: 1250, endPoint y: 684, distance: 440.6
click at [1250, 684] on div "ad_ids = inputs . get ( "a" ) date_range = inputs . get ( "b" ) import json fro…" at bounding box center [1167, 499] width 431 height 547
click at [1031, 685] on div "ad_ids = inputs . get ( "a" ) date_range = inputs . get ( "b" ) import json fro…" at bounding box center [1167, 483] width 431 height 515
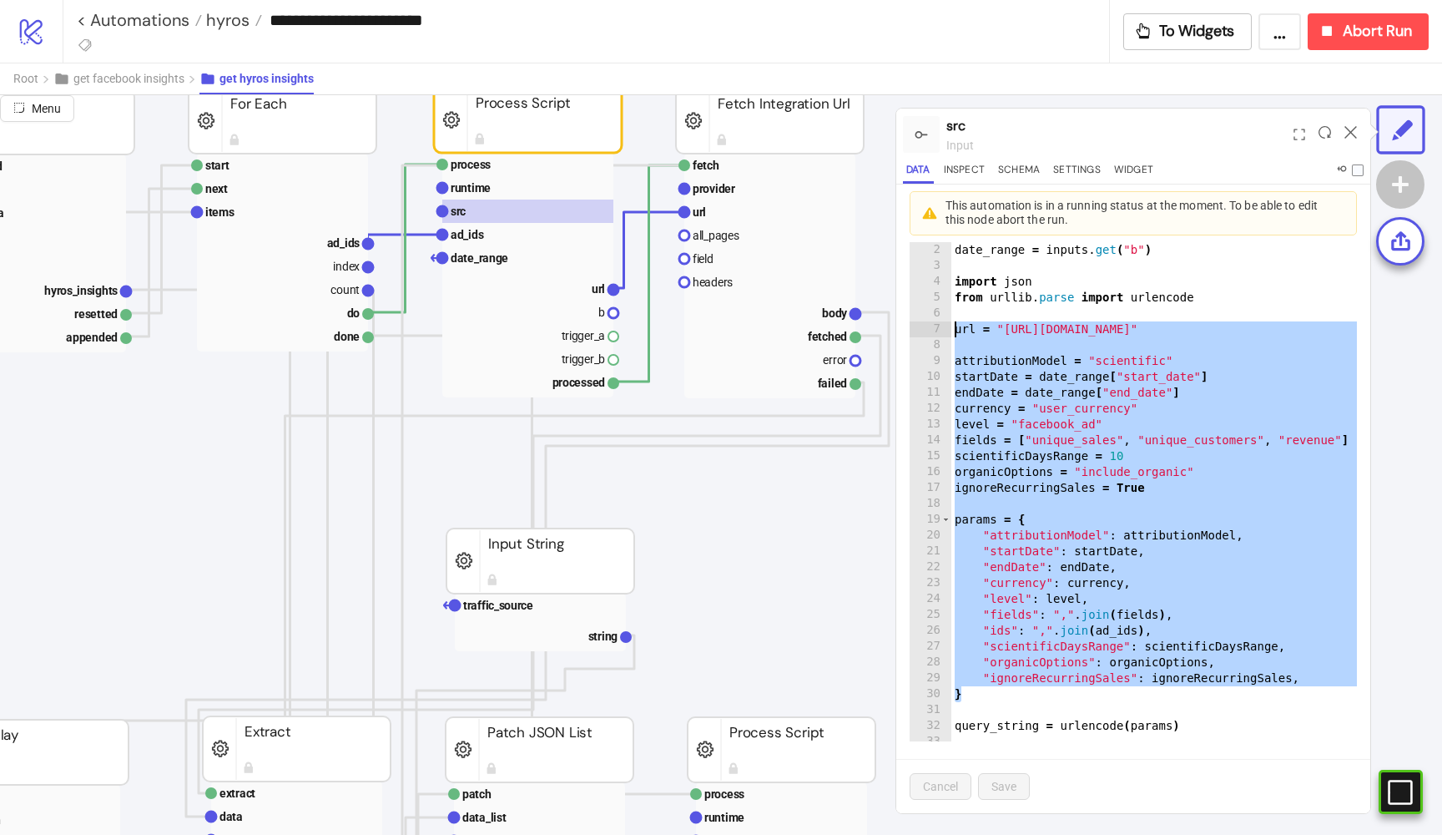
drag, startPoint x: 1013, startPoint y: 688, endPoint x: 939, endPoint y: 326, distance: 369.7
click at [939, 326] on div "* 1 2 3 4 5 6 7 8 9 10 11 12 13 14 15 16 17 18 19 20 21 22 23 24 25 26 27 28 29…" at bounding box center [1133, 483] width 447 height 515
type textarea "**********"
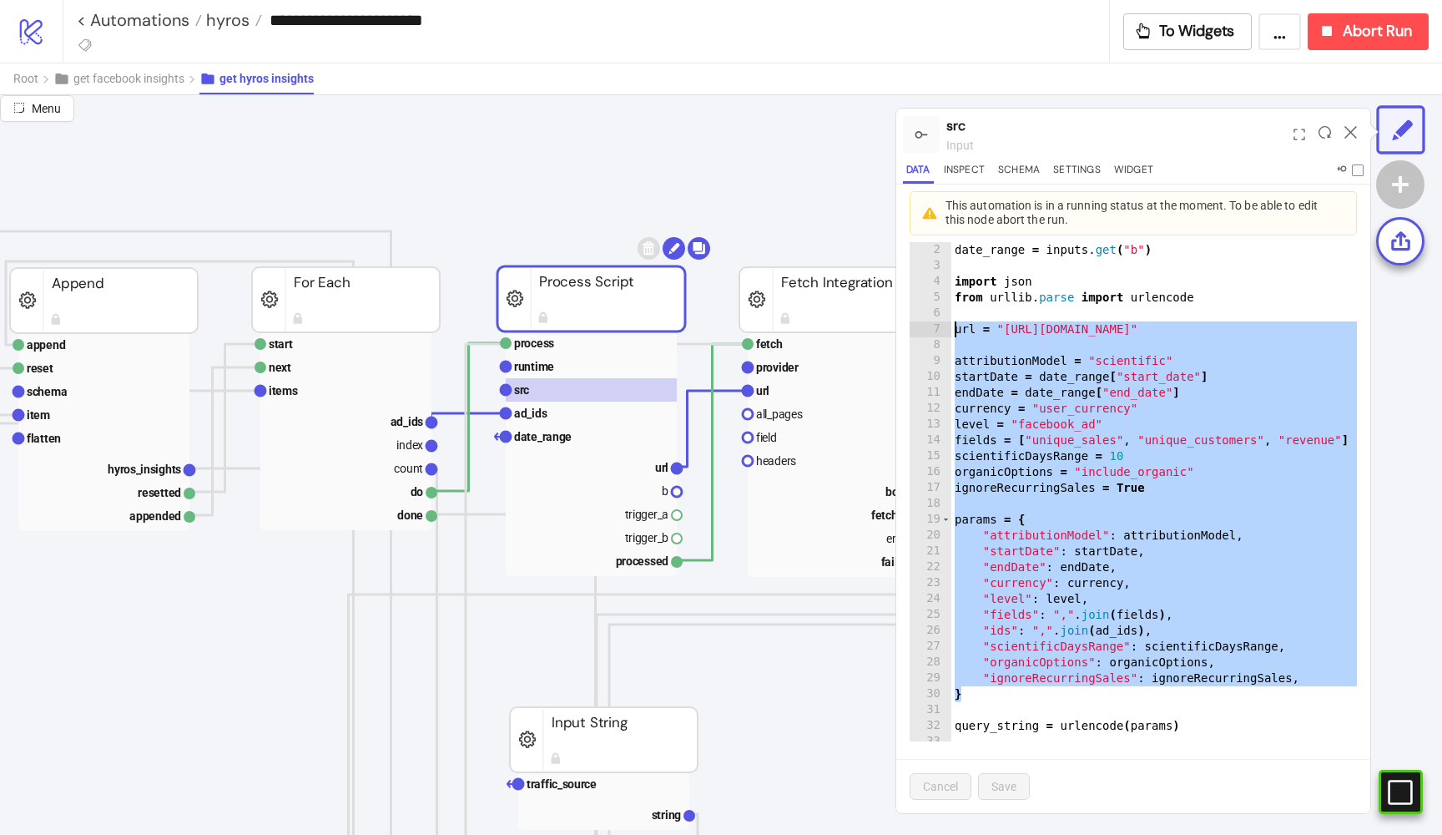
scroll to position [73, 535]
click at [546, 435] on text "date_range" at bounding box center [545, 436] width 58 height 13
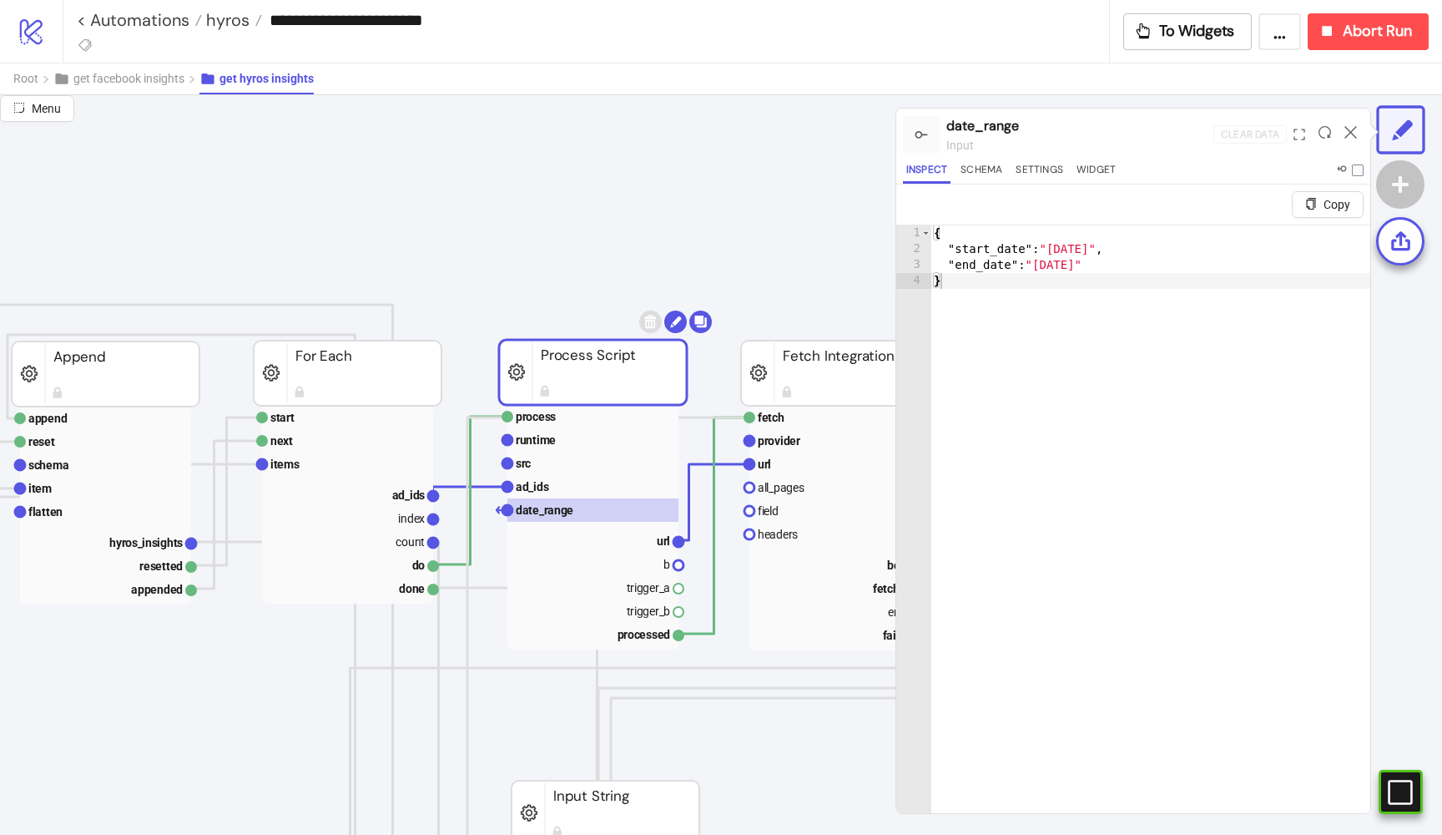
scroll to position [0, 535]
click at [159, 78] on span "get facebook insights" at bounding box center [128, 78] width 111 height 13
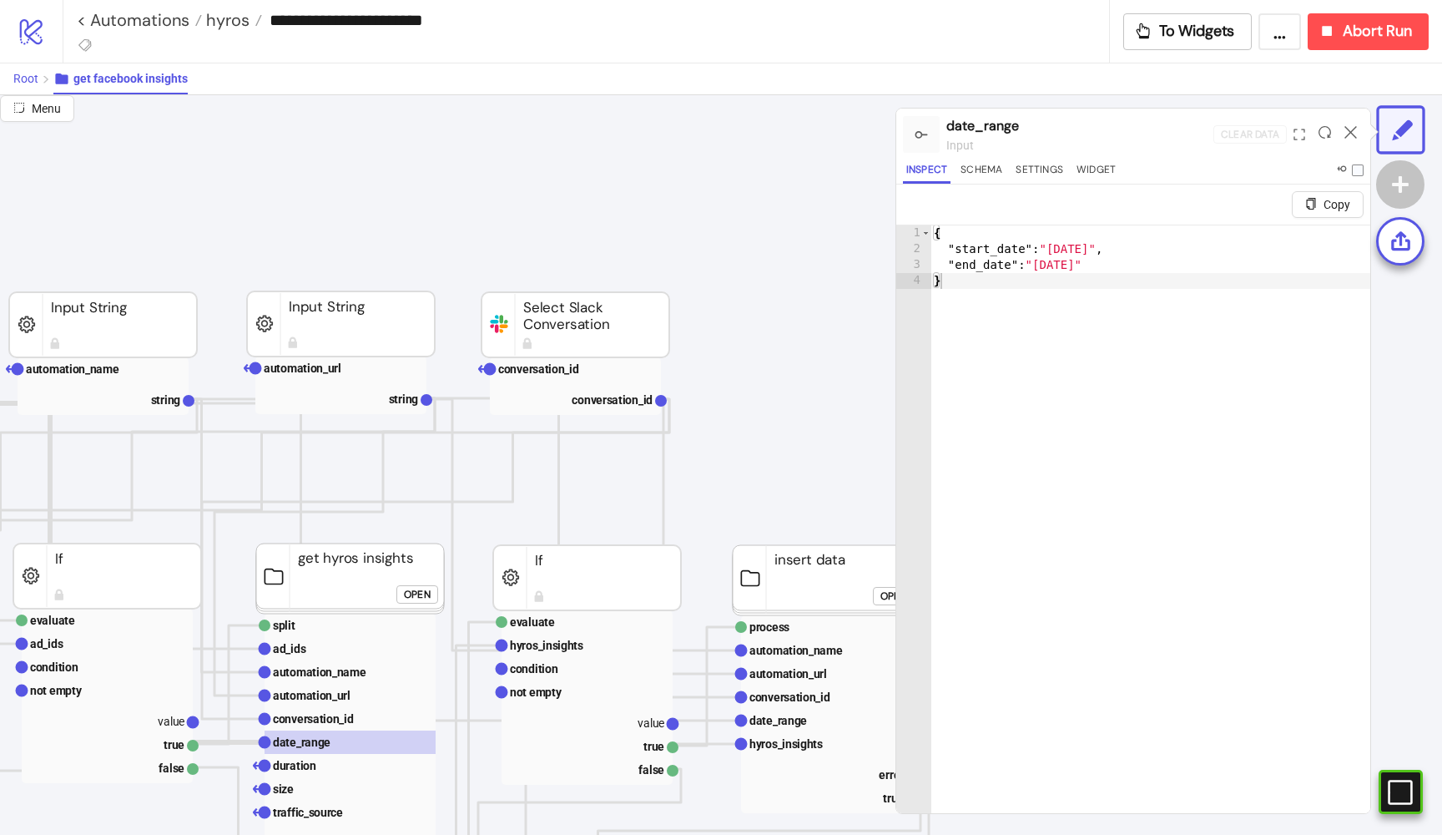
click at [18, 82] on span "Root" at bounding box center [25, 78] width 25 height 13
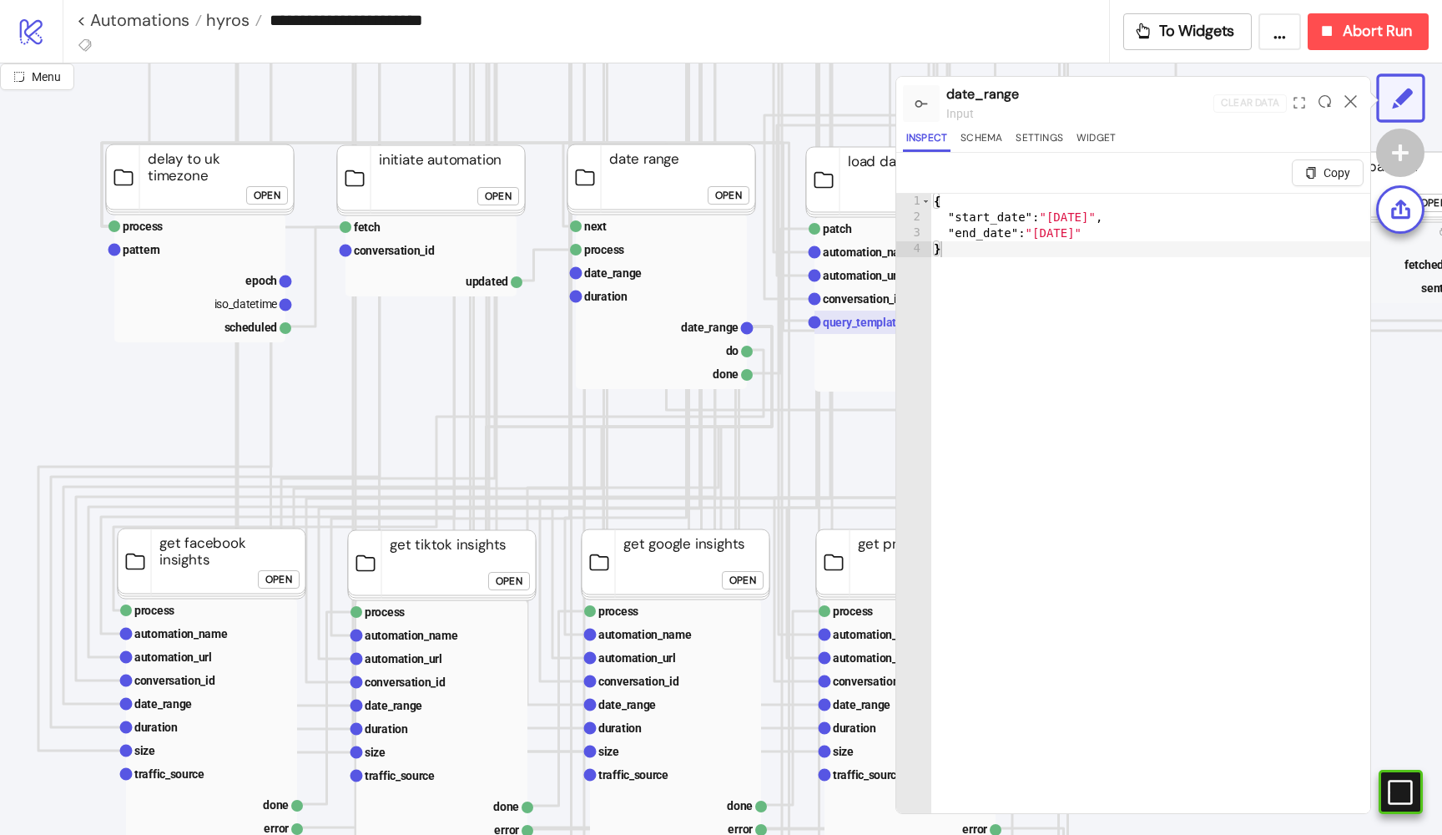
scroll to position [264, 266]
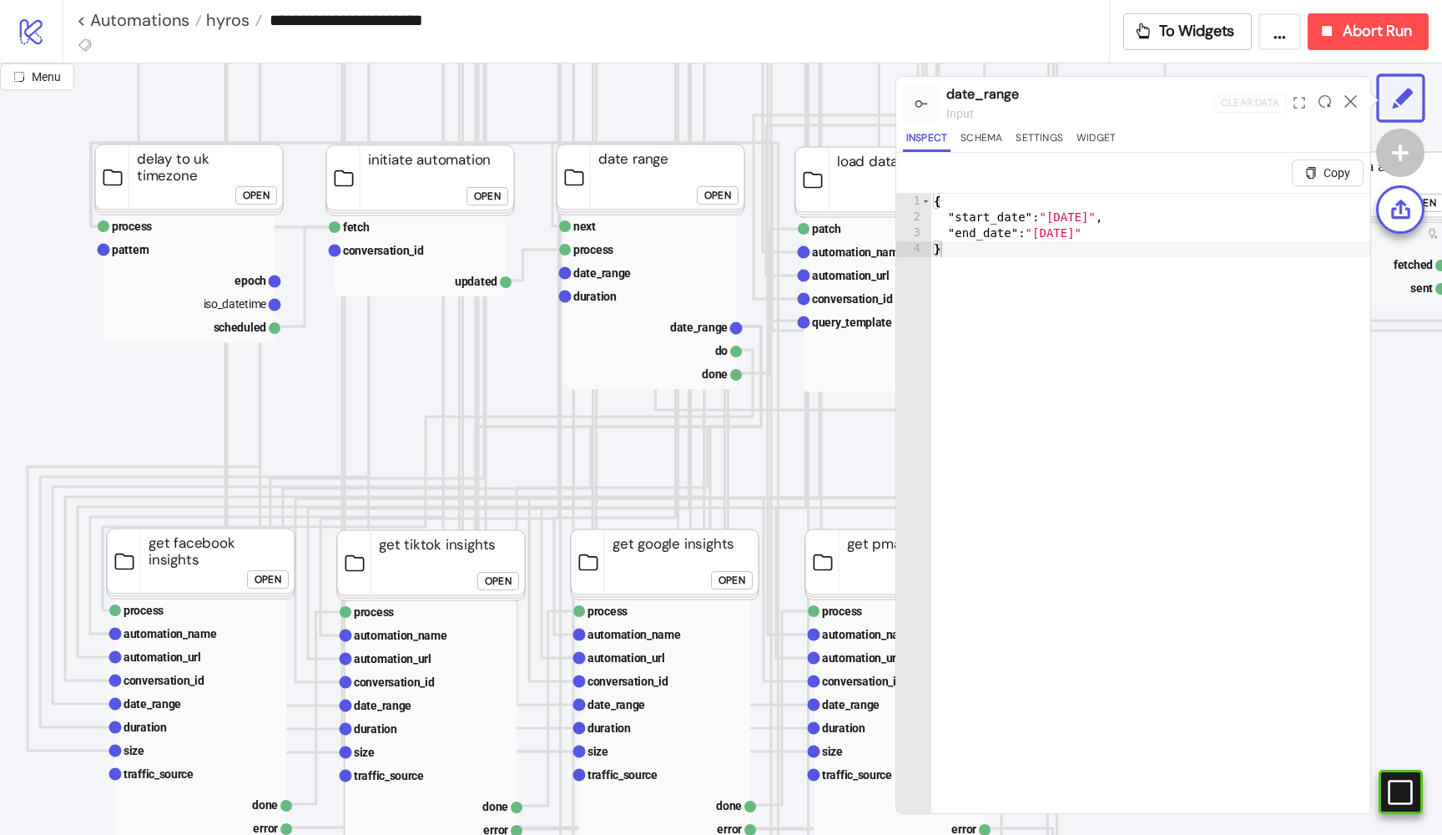
click at [507, 573] on div "Open" at bounding box center [498, 581] width 27 height 19
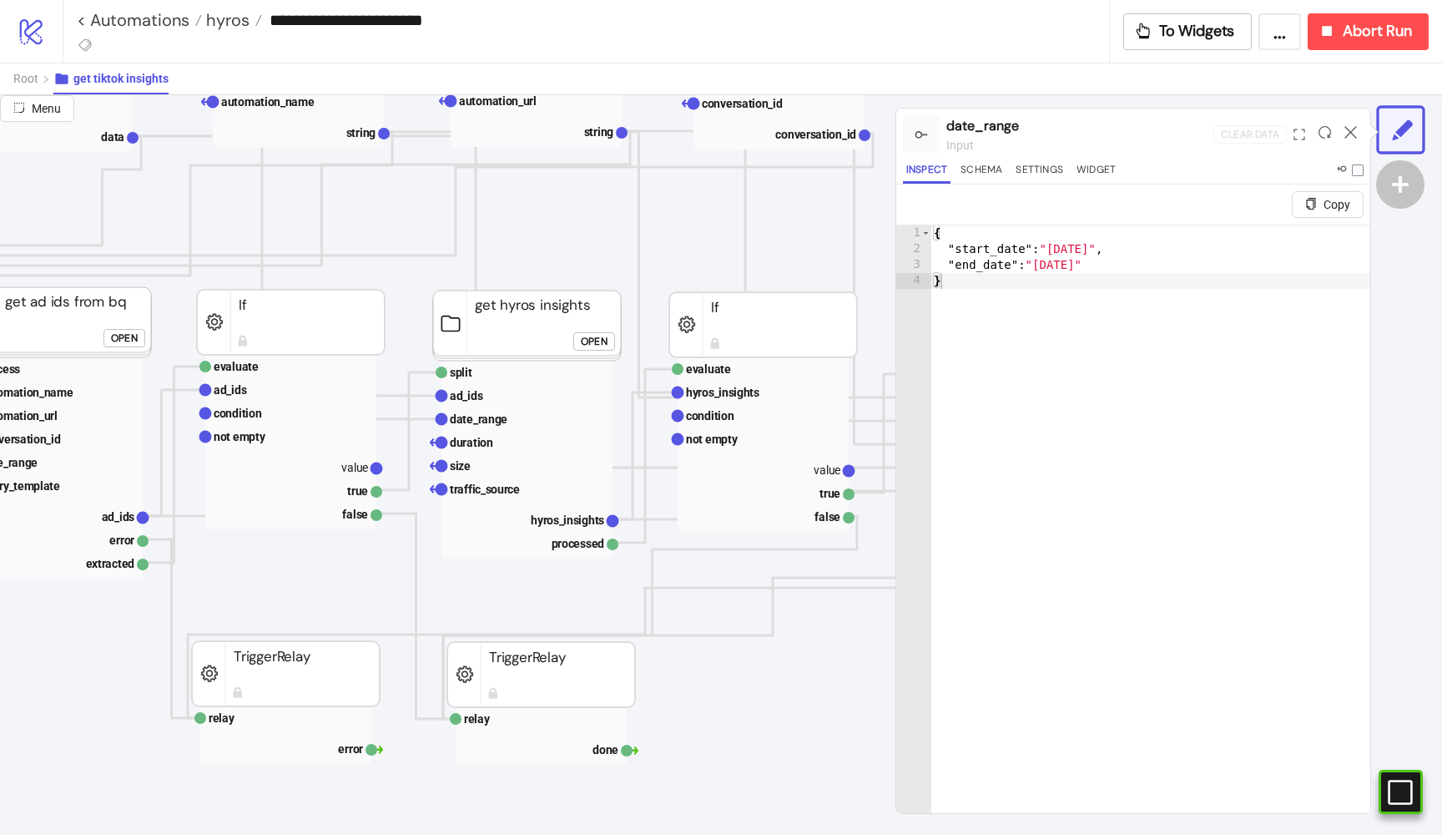
scroll to position [275, 463]
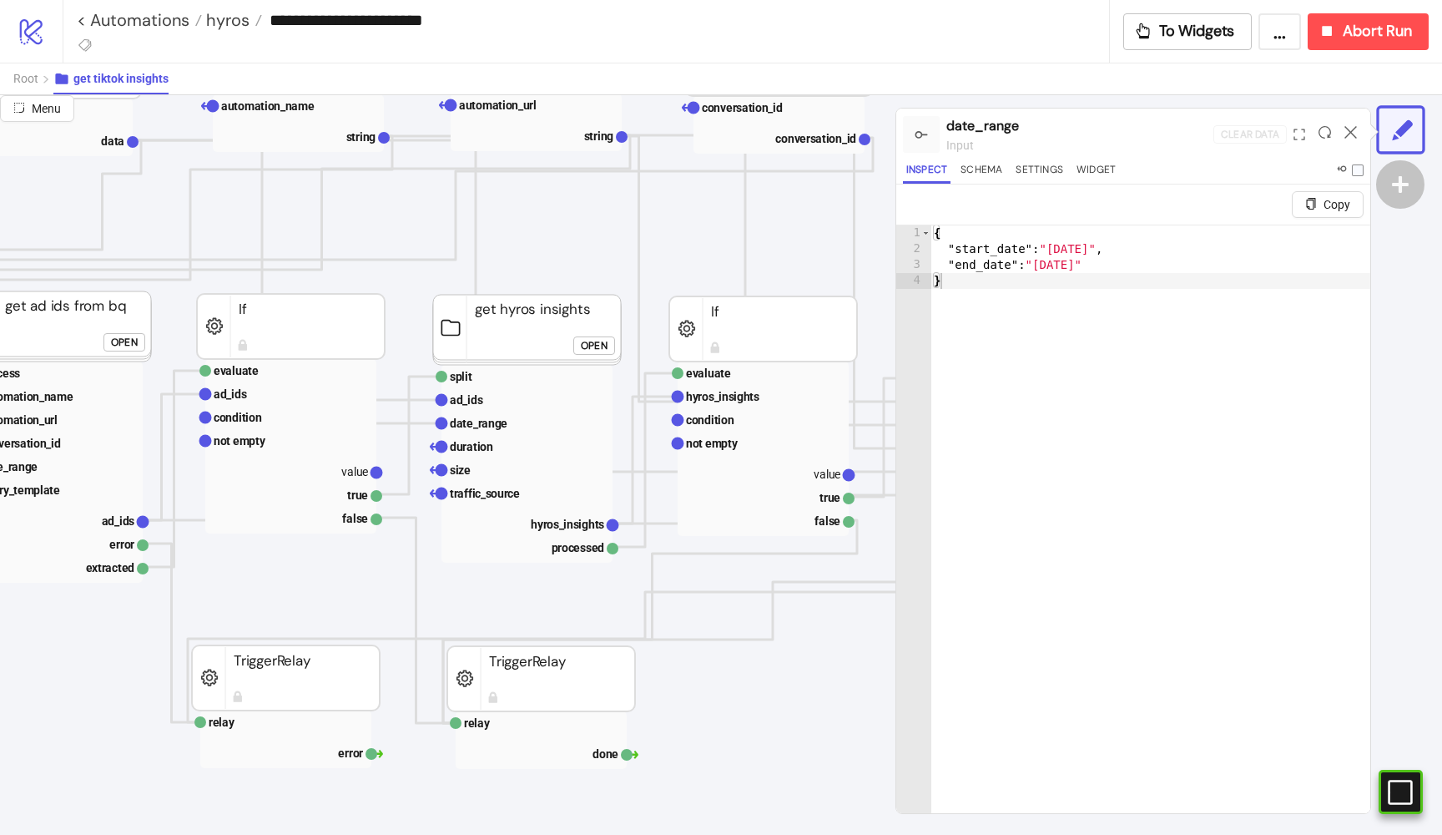
click at [605, 341] on div "Open" at bounding box center [594, 345] width 27 height 19
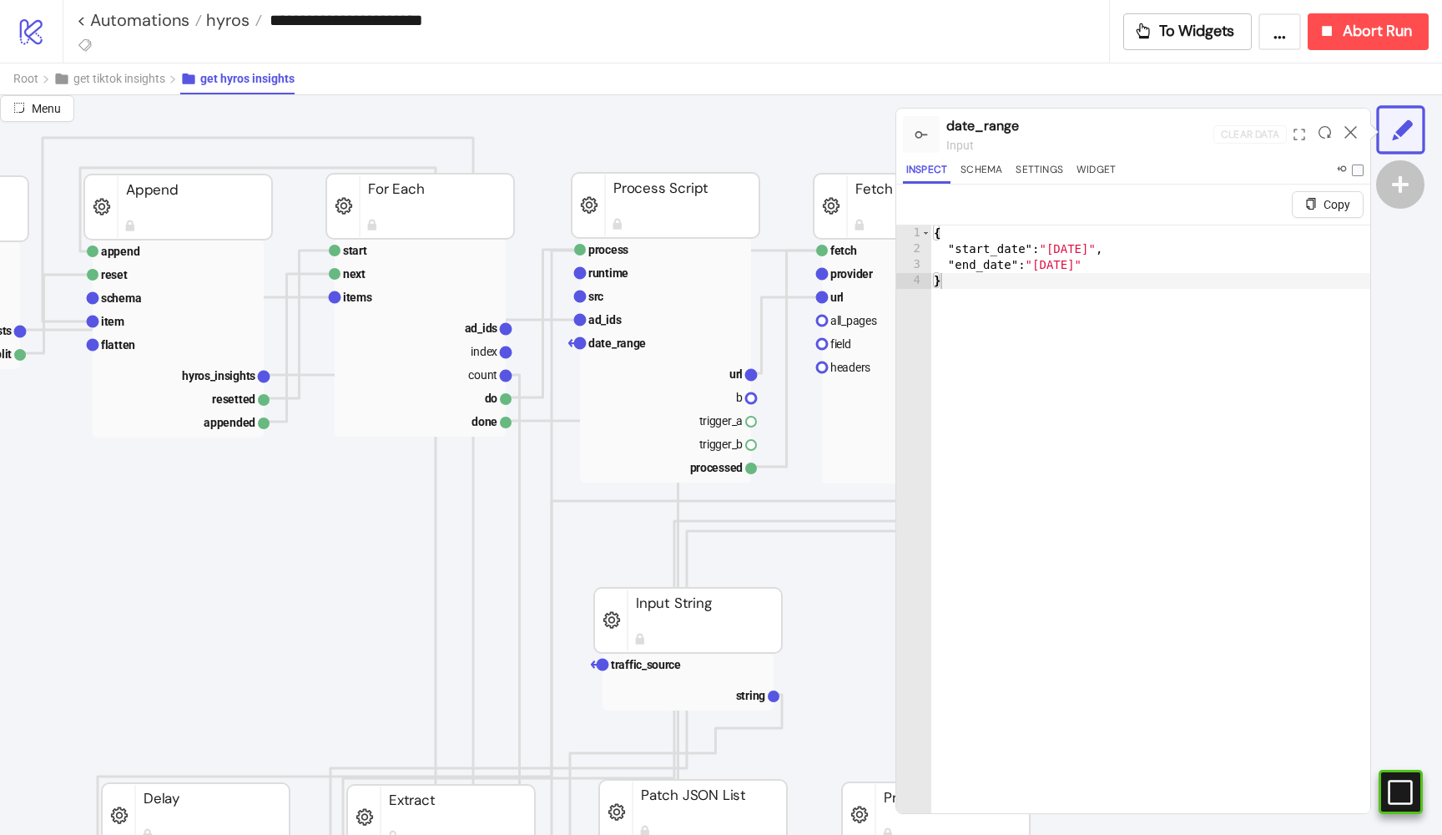
scroll to position [212, 462]
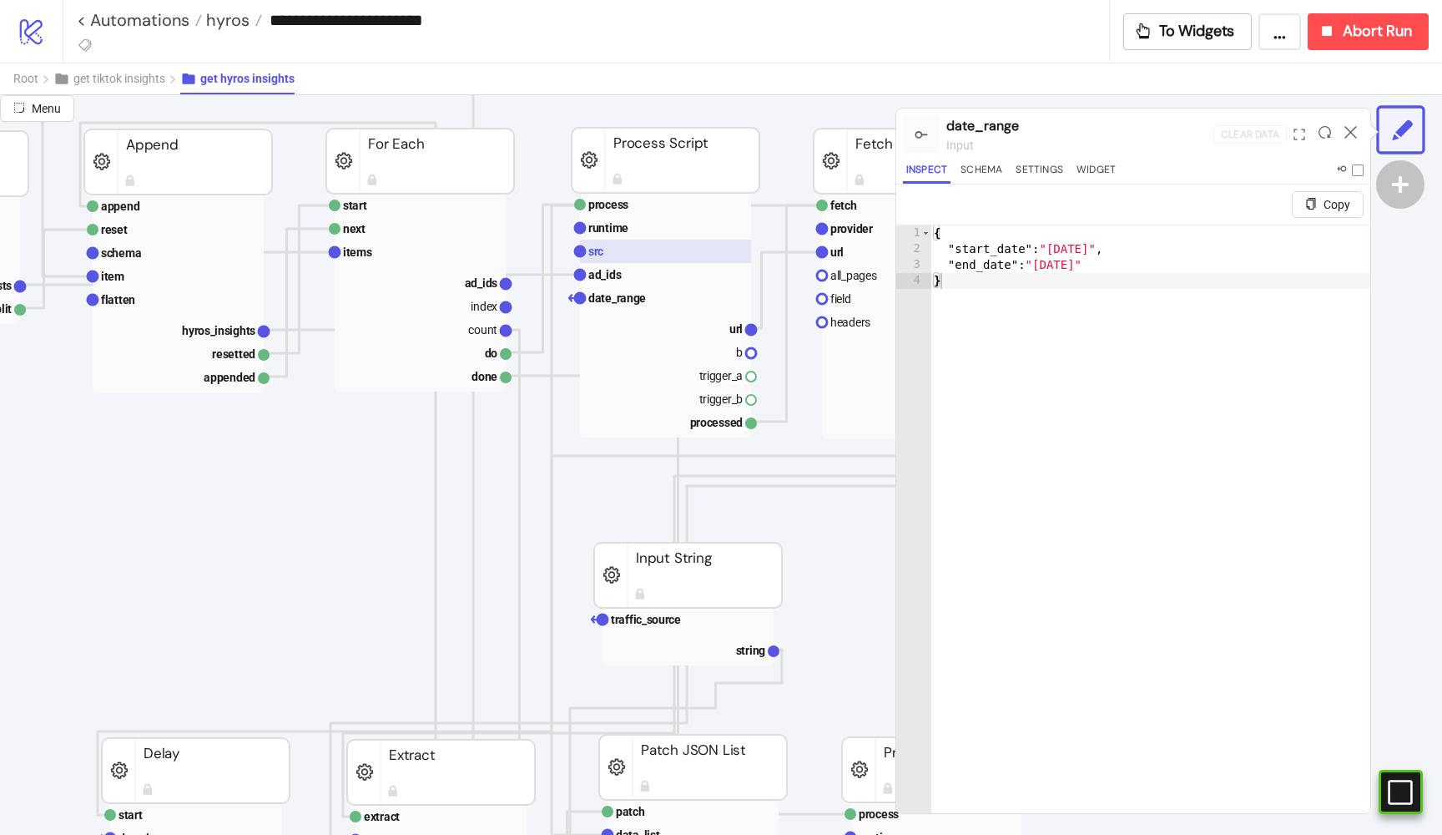
click at [615, 250] on rect at bounding box center [665, 251] width 171 height 23
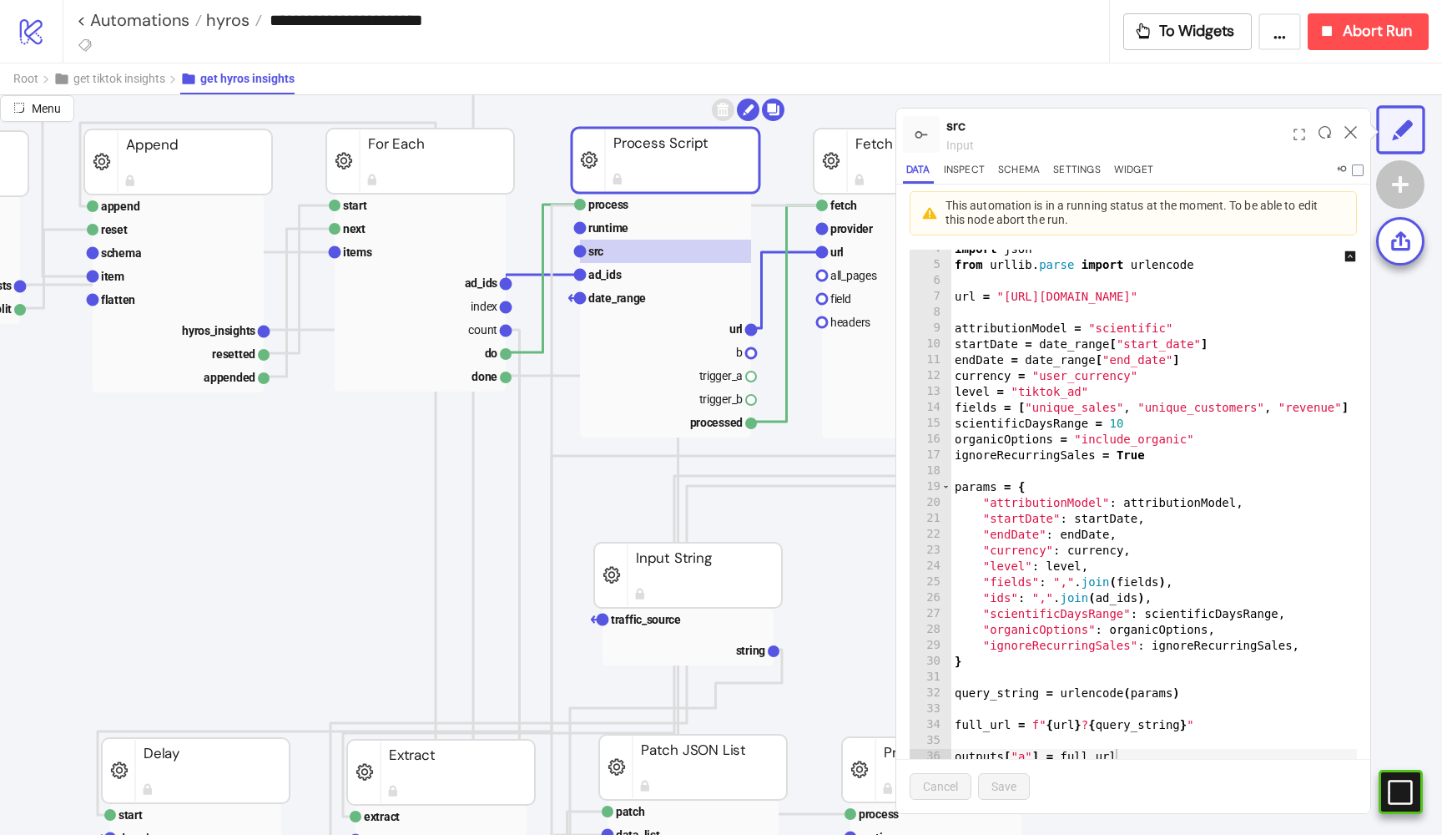
scroll to position [86, 0]
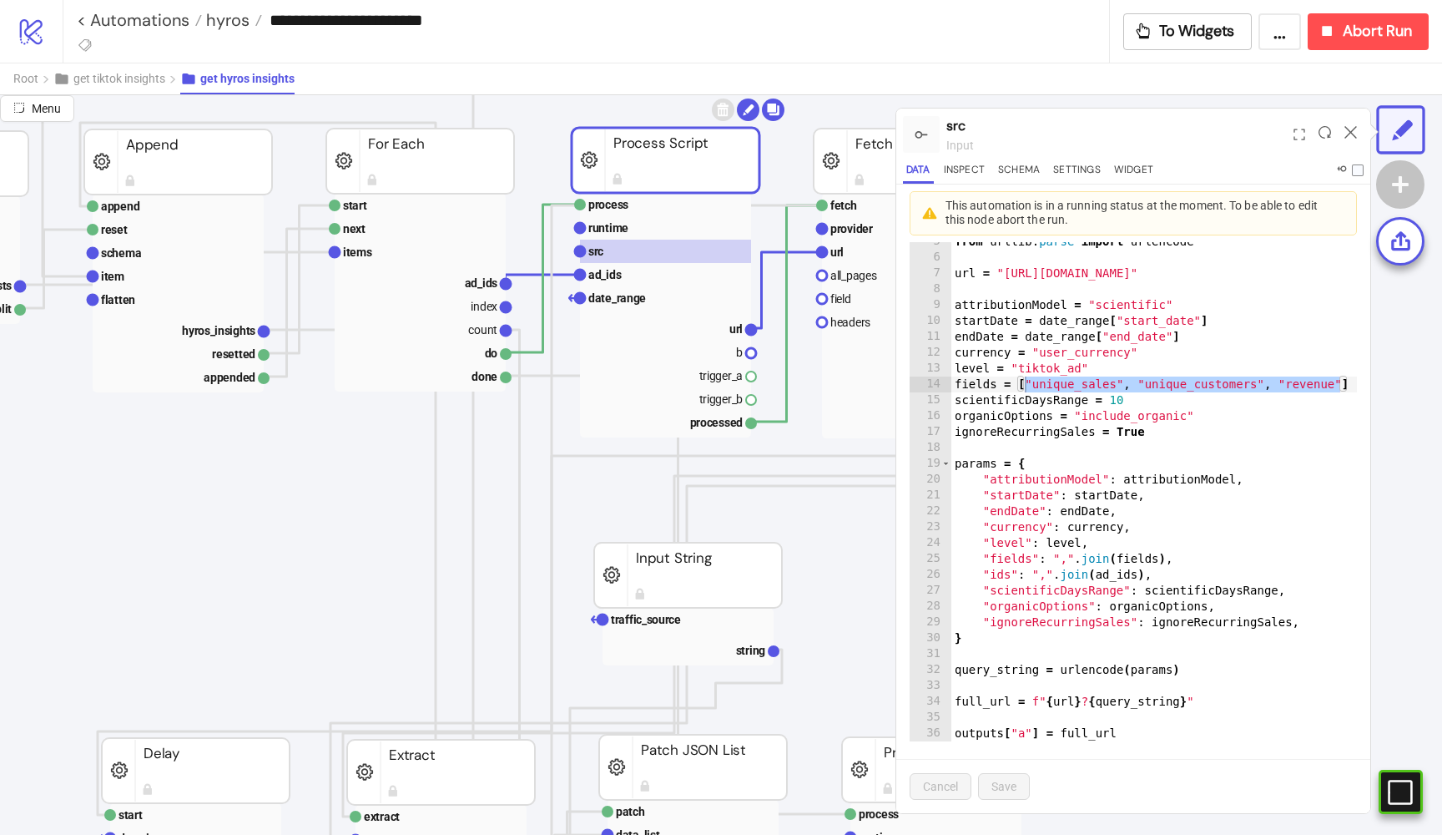
drag, startPoint x: 1342, startPoint y: 376, endPoint x: 1026, endPoint y: 376, distance: 316.4
click at [1026, 376] on div "4 5 6 7 8 9 10 11 12 13 14 15 16 17 18 19 20 21 22 23 24 25 26 27 28 29 30 31 3…" at bounding box center [1133, 483] width 447 height 515
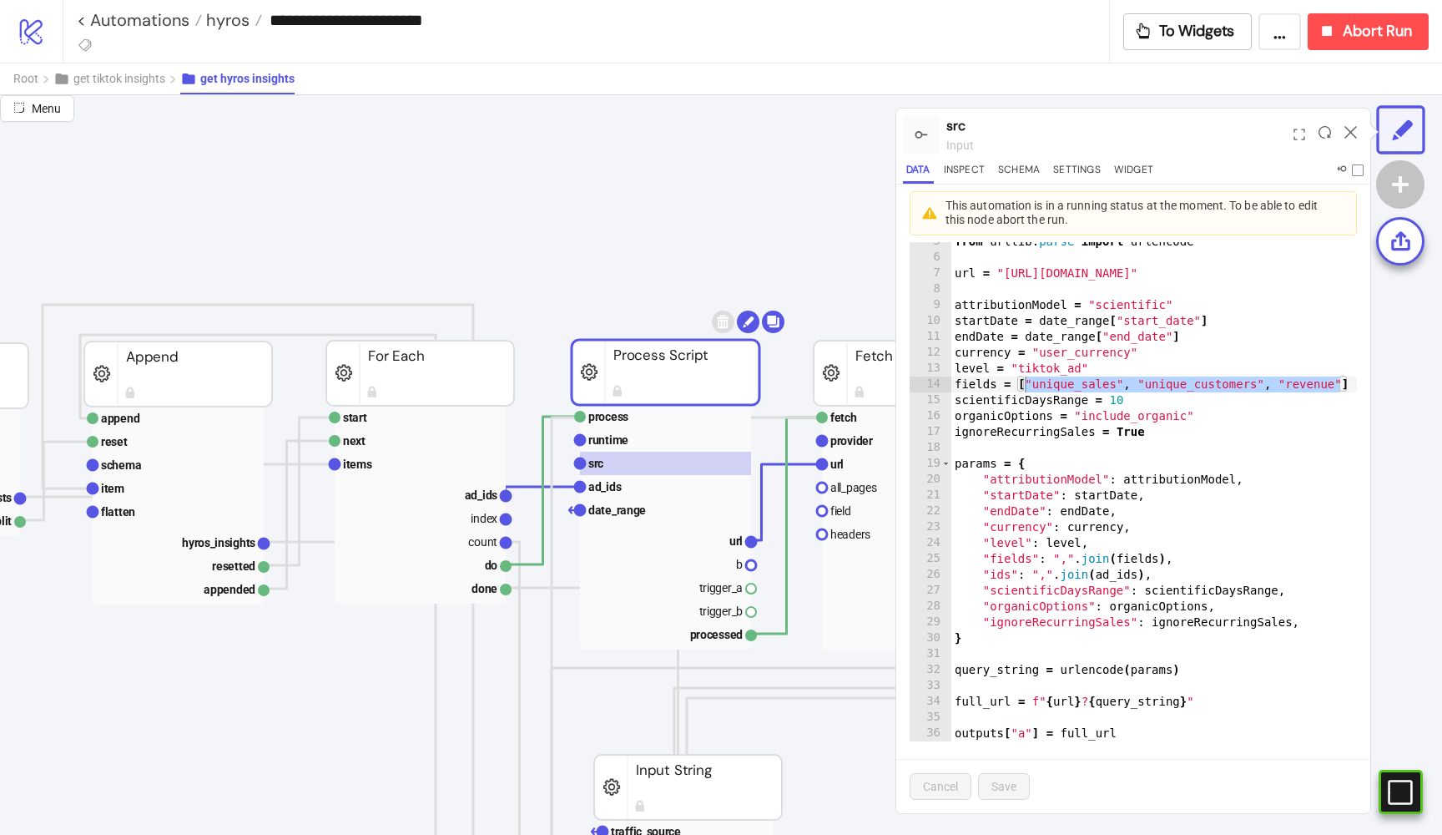
scroll to position [0, 462]
click at [226, 23] on span "hyros" at bounding box center [226, 20] width 48 height 22
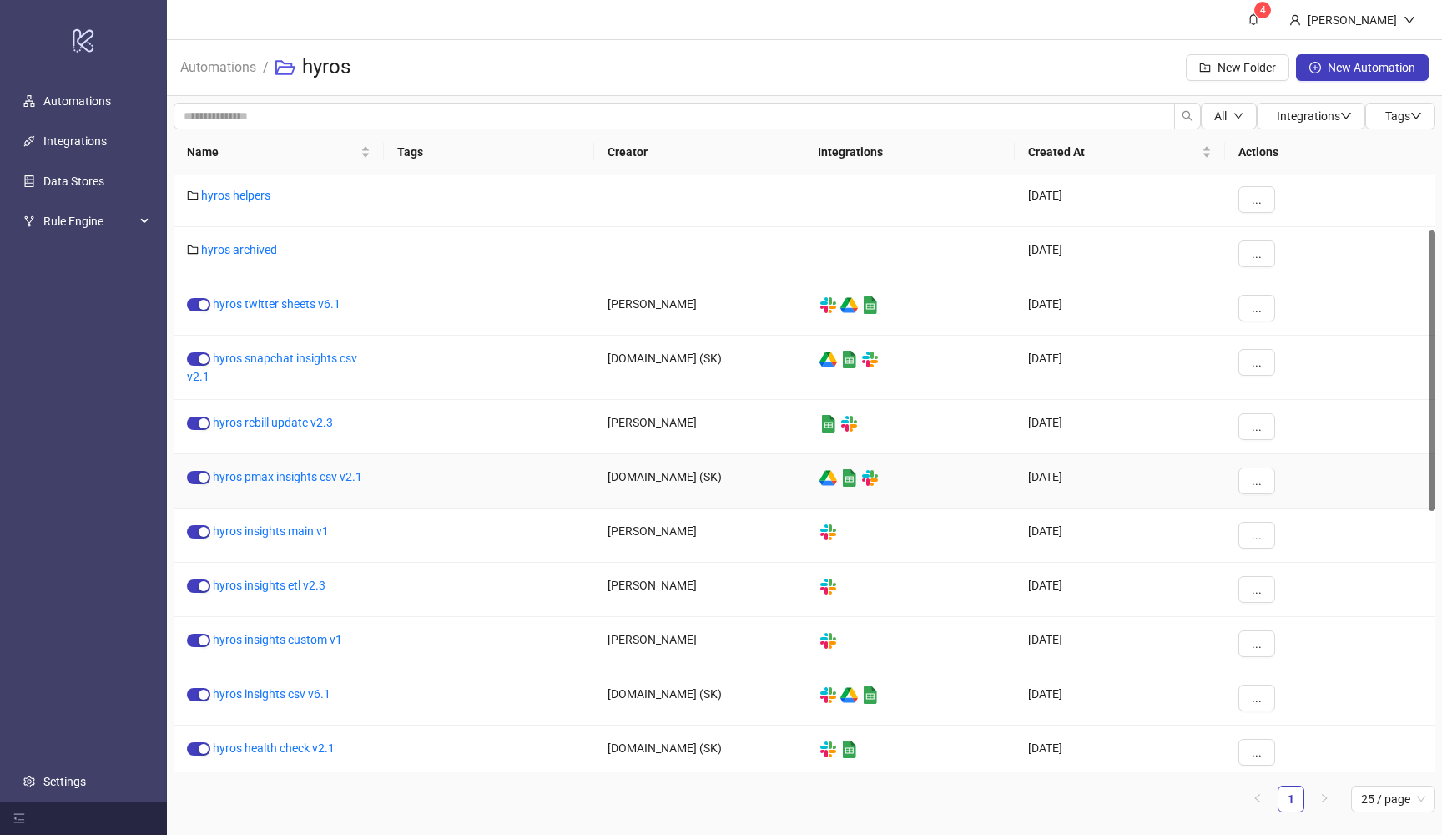
scroll to position [133, 0]
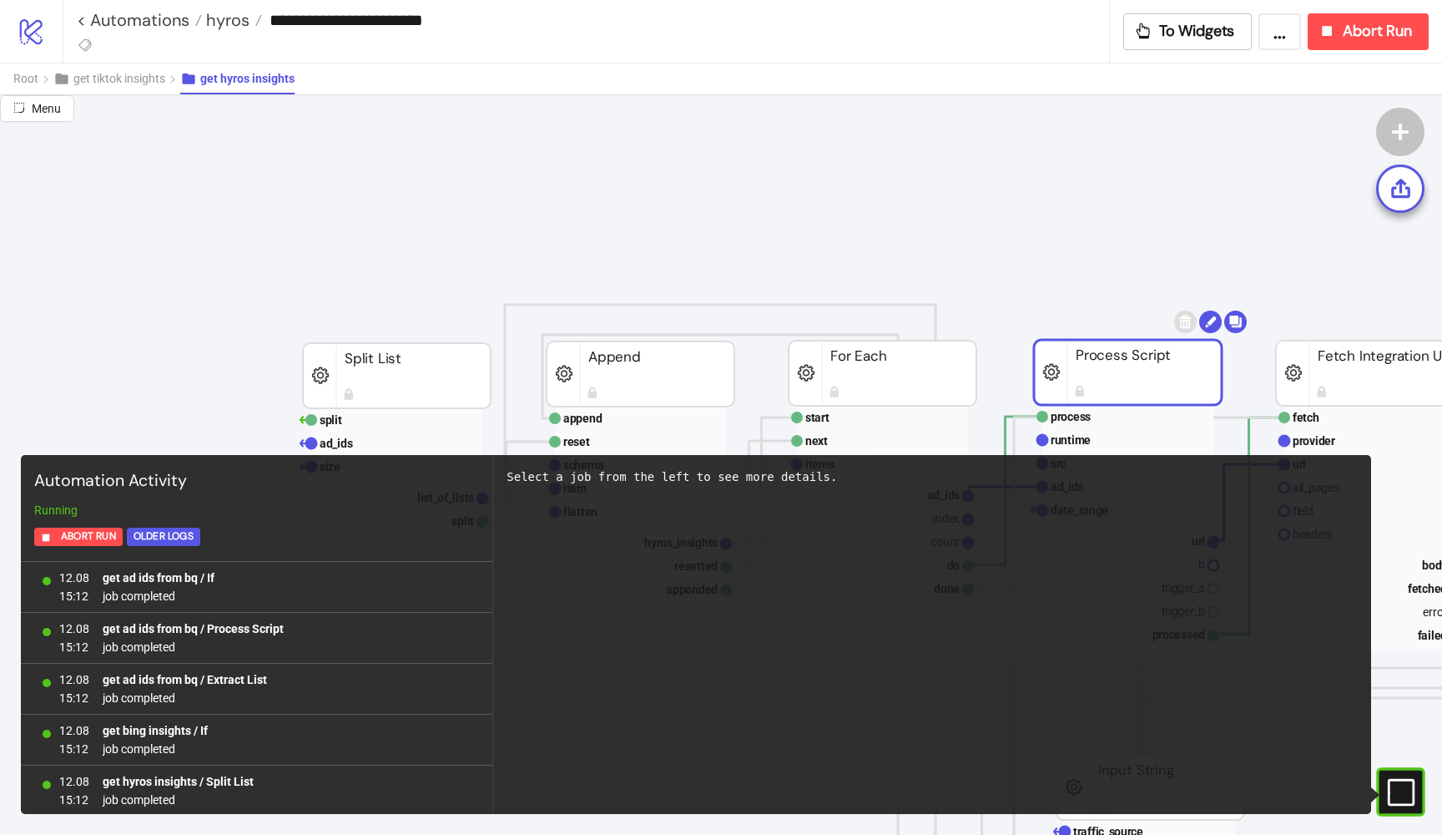
scroll to position [150116, 0]
click at [99, 83] on span "get tiktok insights" at bounding box center [119, 78] width 92 height 13
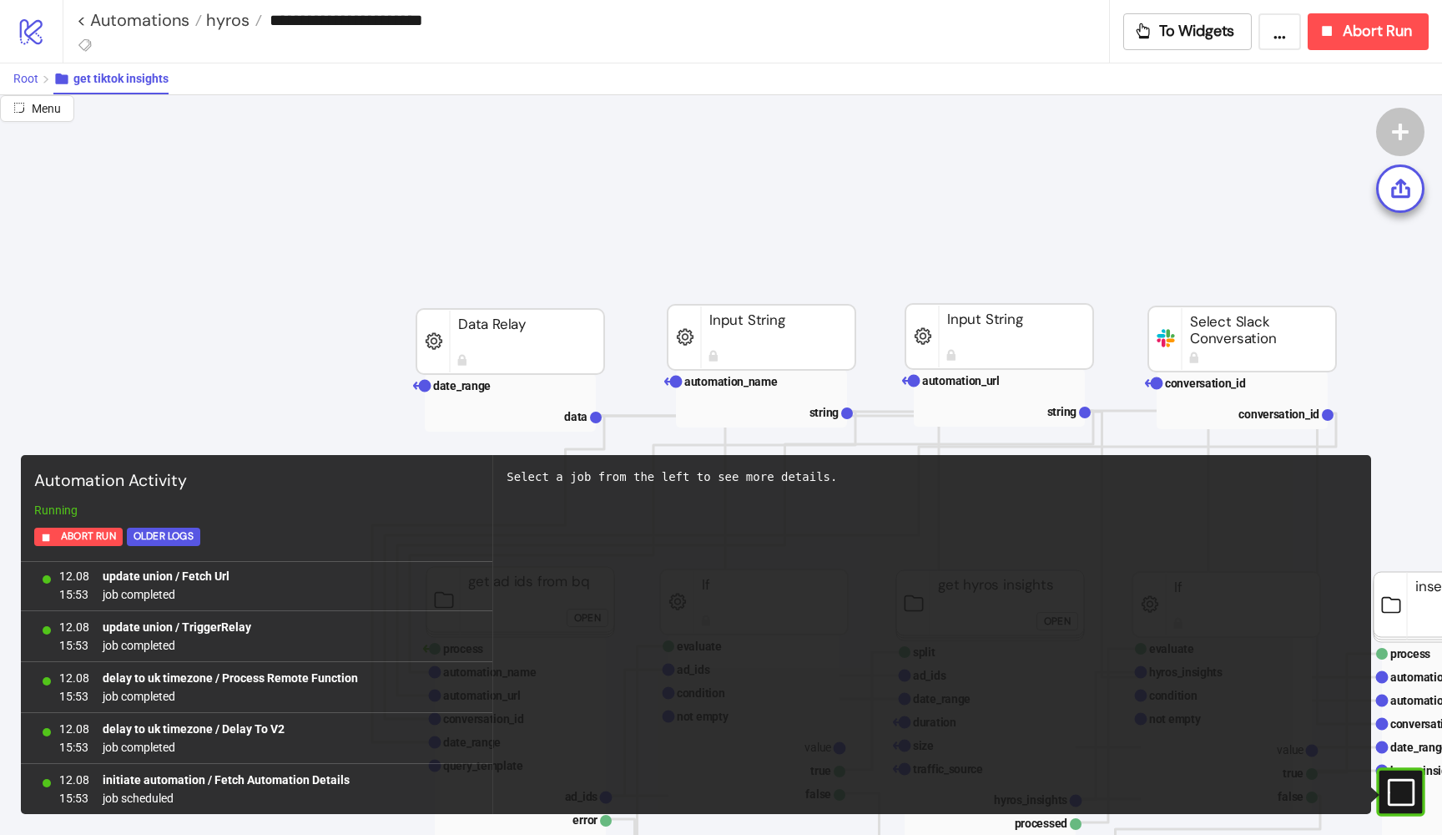
click at [37, 82] on span "Root" at bounding box center [25, 78] width 25 height 13
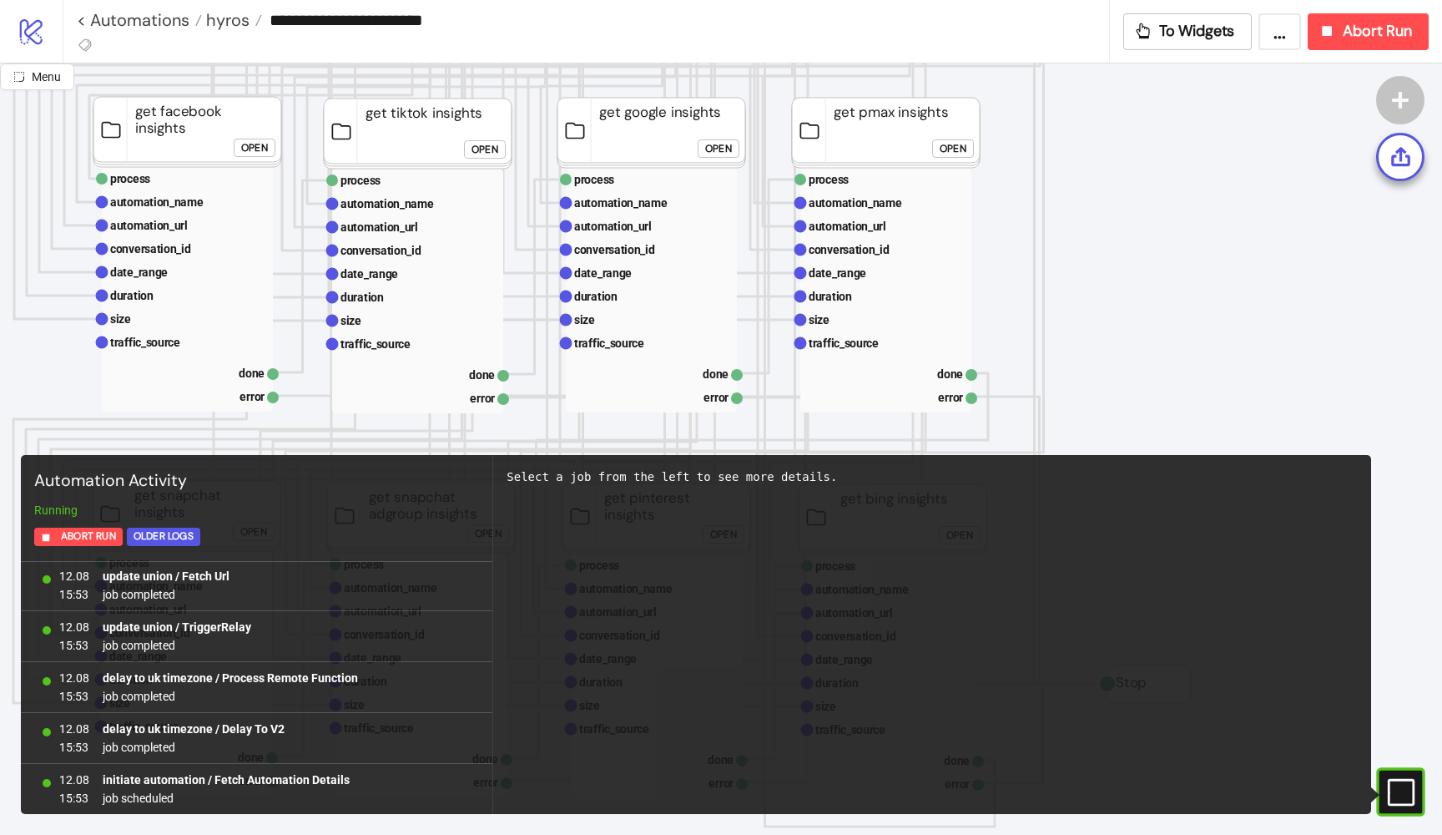
scroll to position [695, 281]
click at [962, 147] on div "Open" at bounding box center [951, 148] width 27 height 19
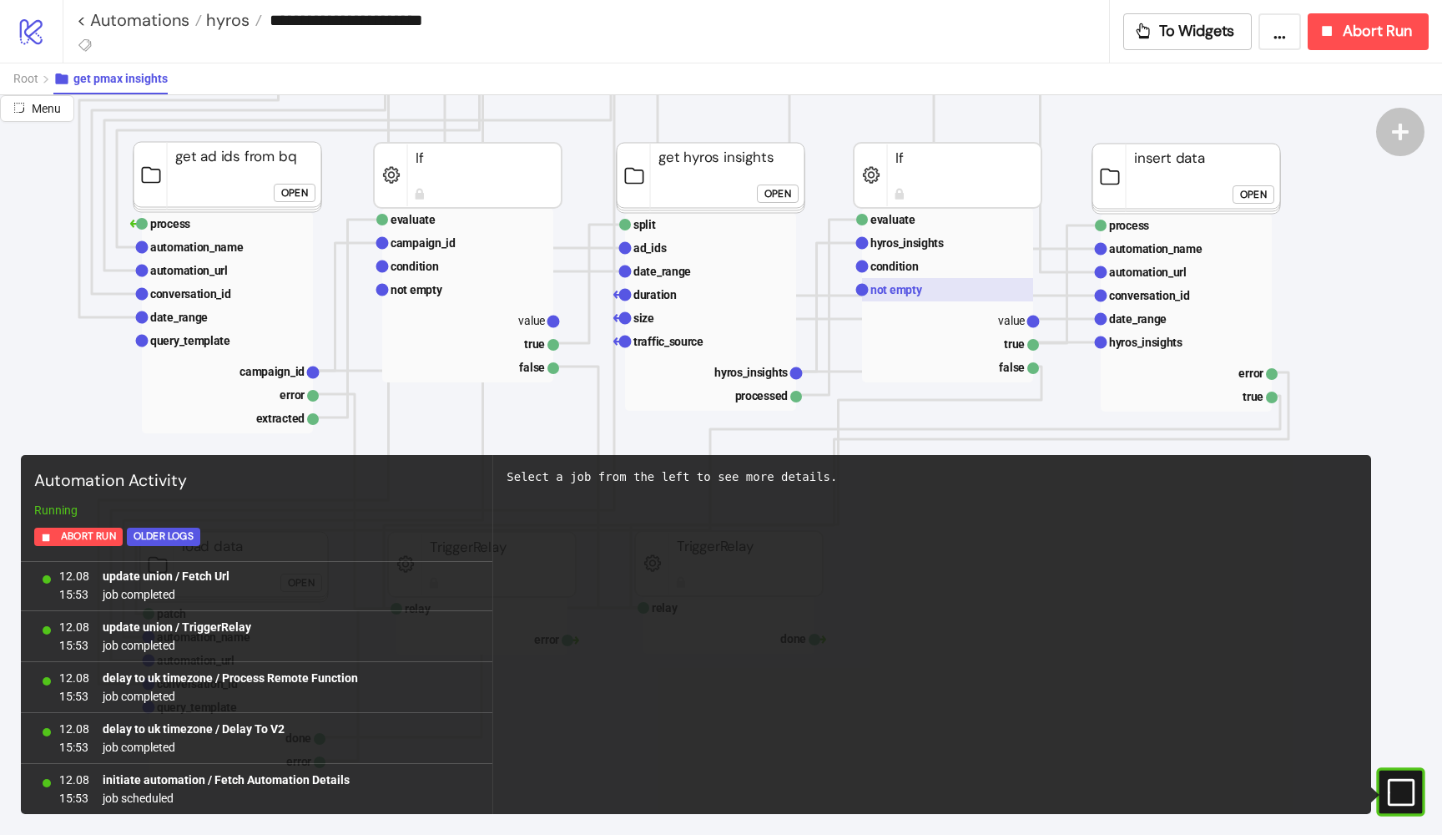
scroll to position [427, 281]
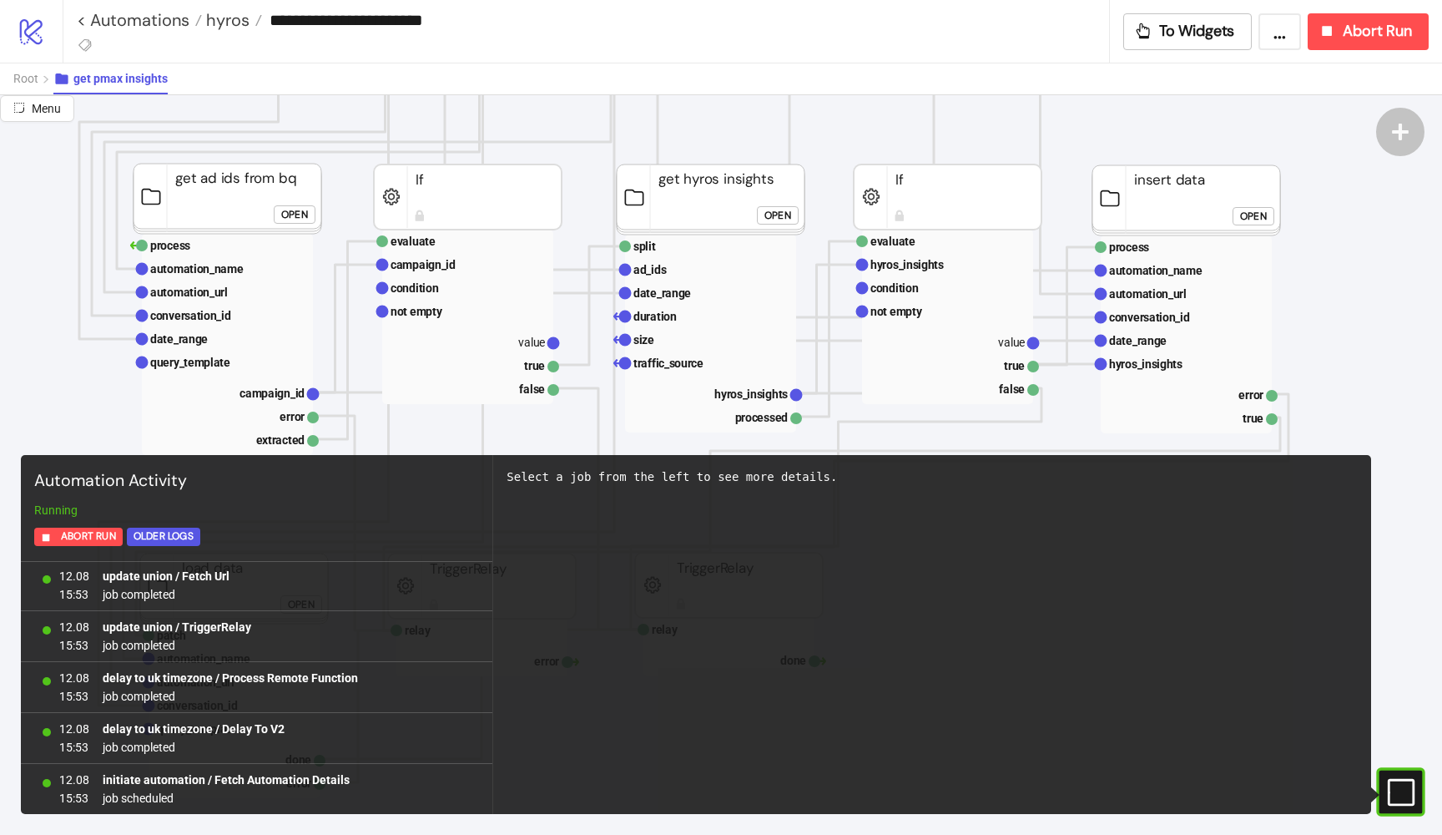
click at [777, 220] on div "Open" at bounding box center [778, 214] width 27 height 19
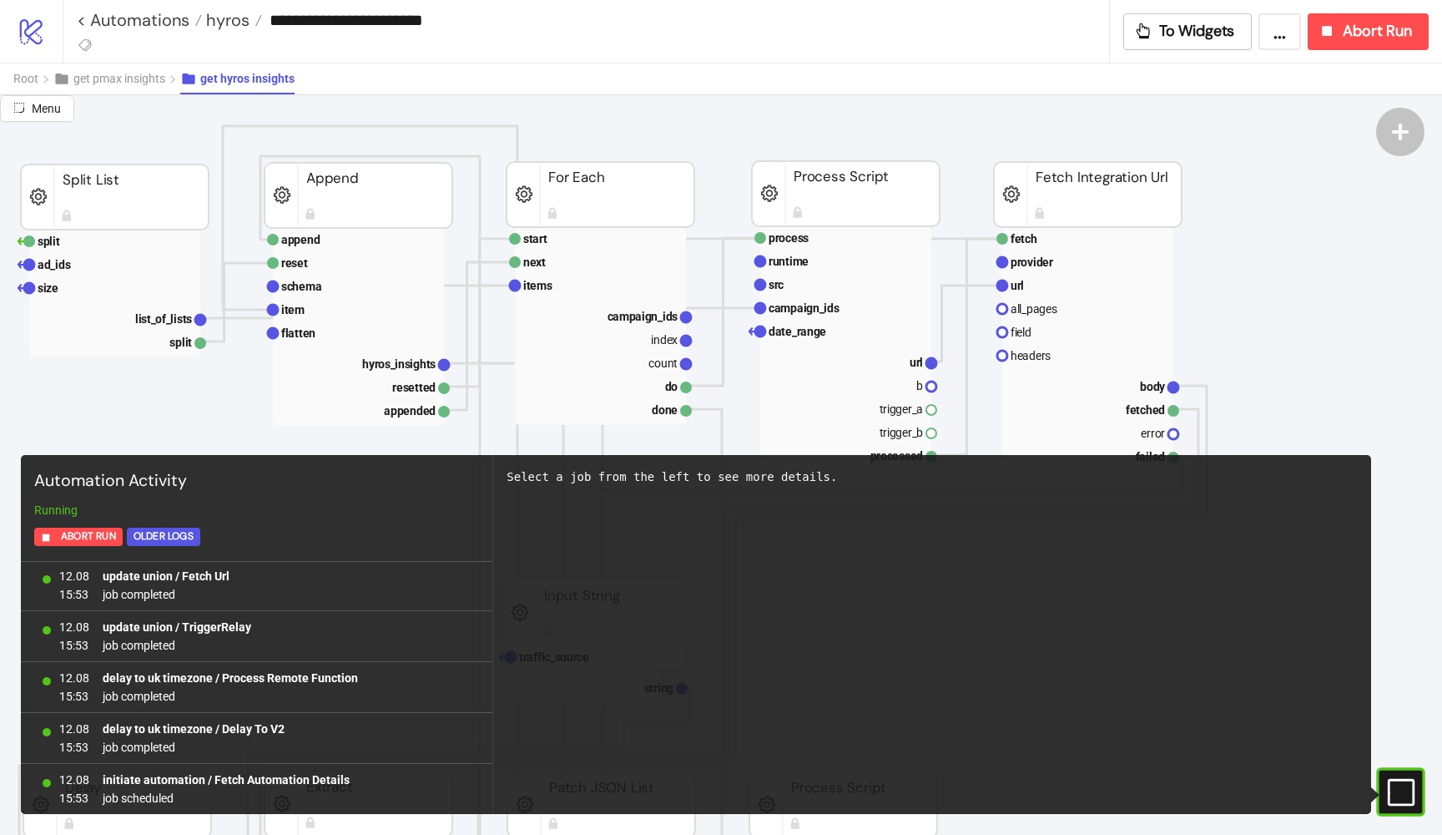
scroll to position [167, 282]
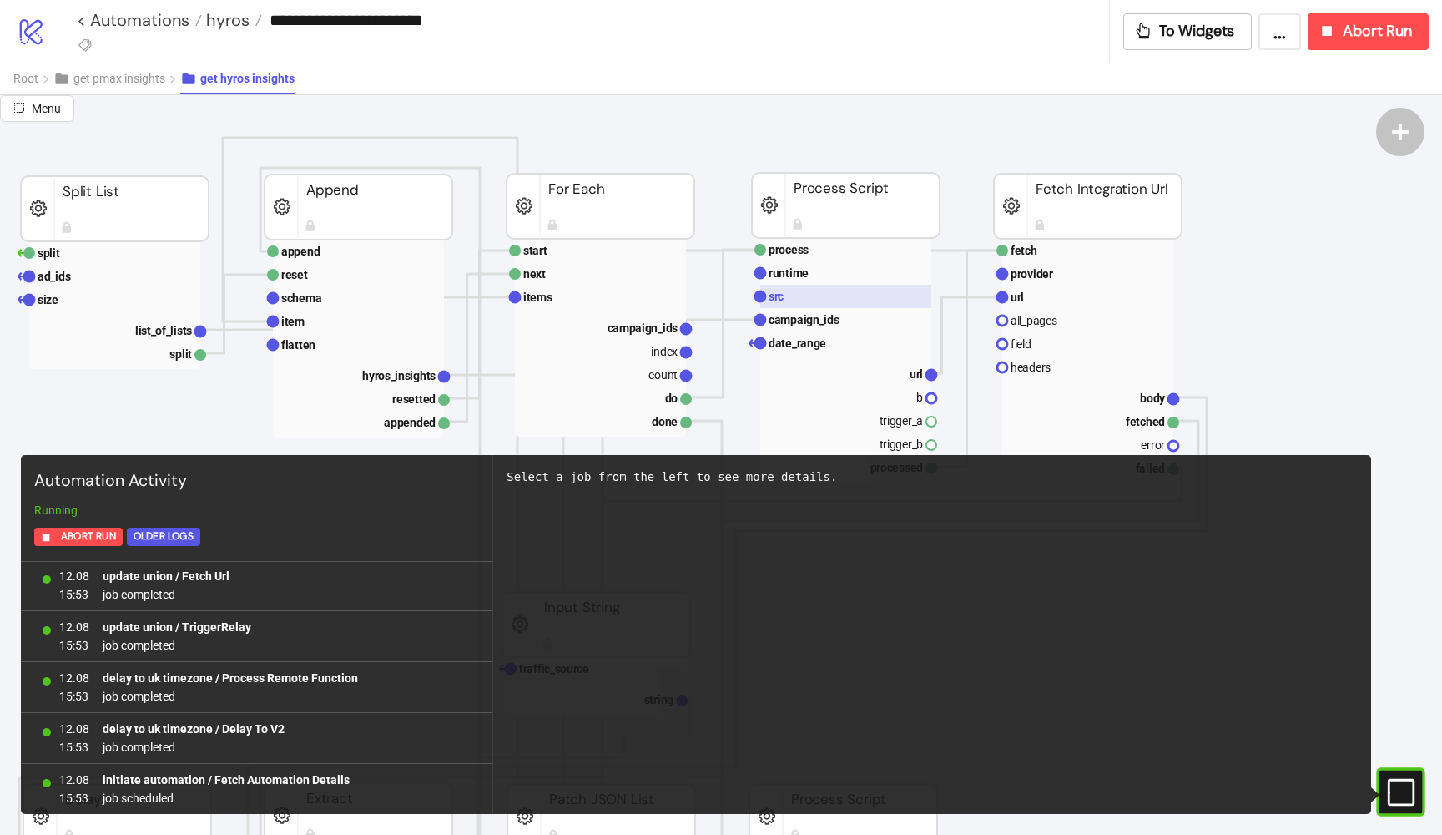
click at [784, 293] on text "src" at bounding box center [776, 296] width 15 height 13
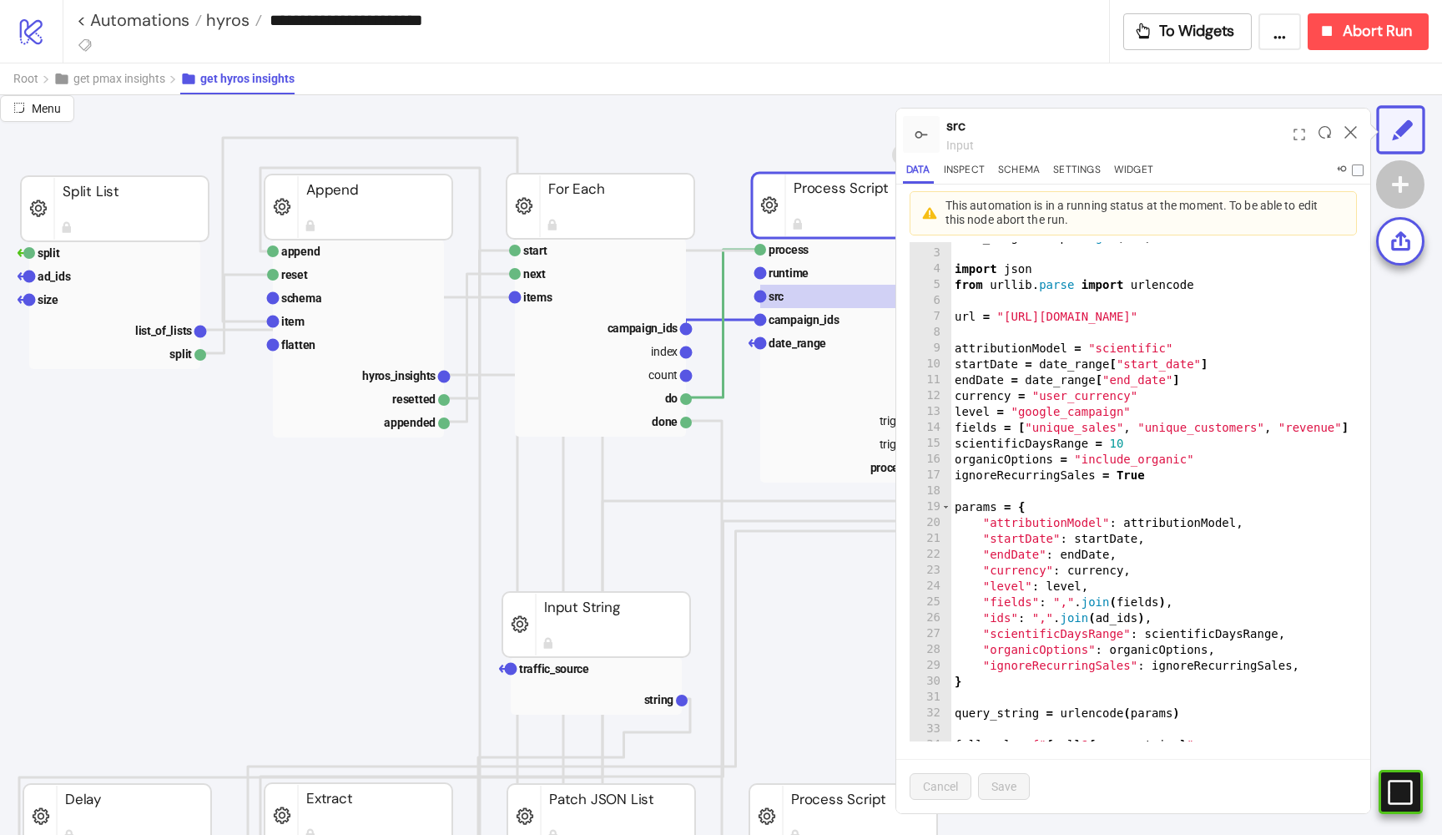
scroll to position [0, 0]
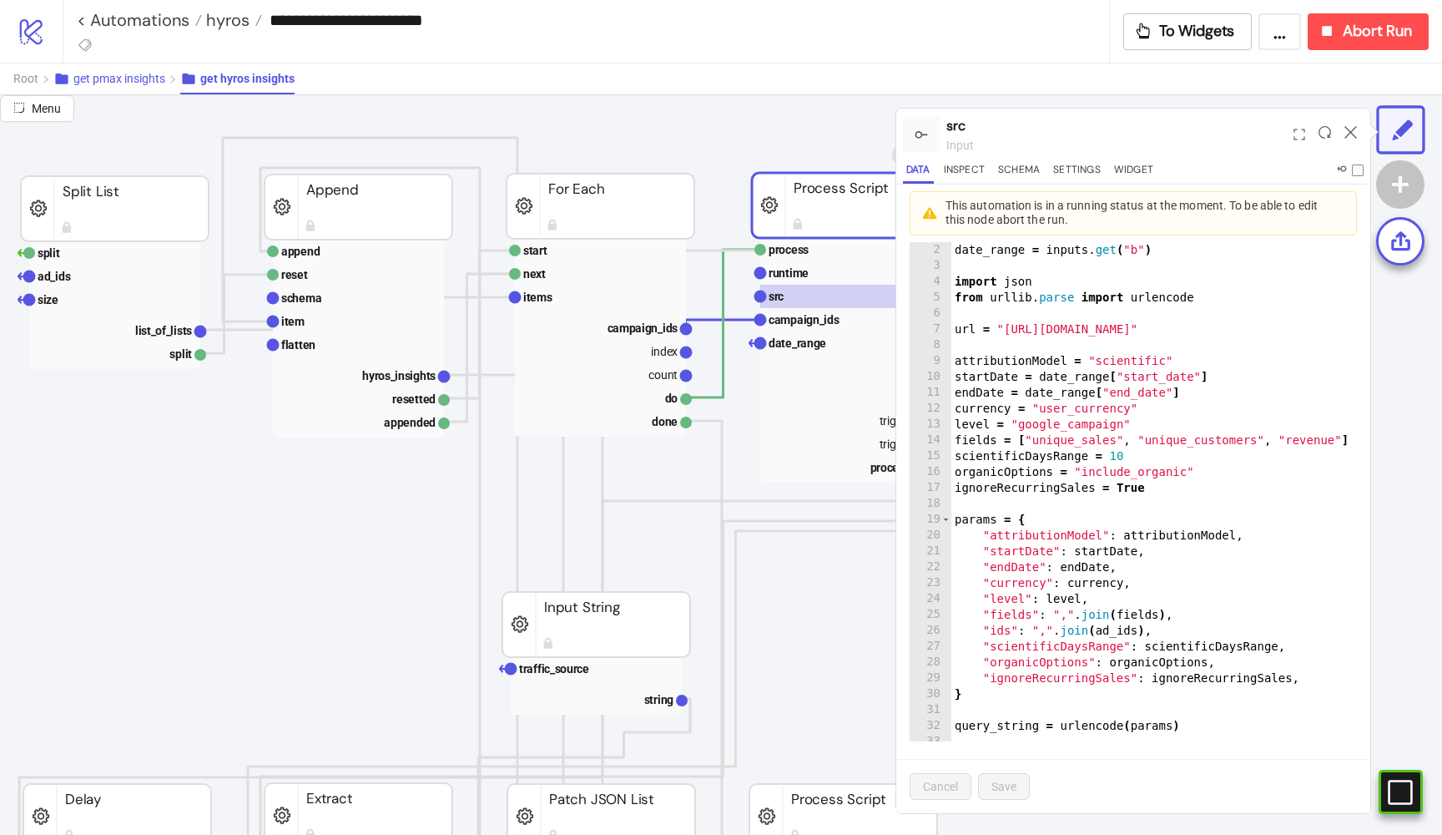
click at [134, 85] on button "get pmax insights" at bounding box center [116, 78] width 127 height 31
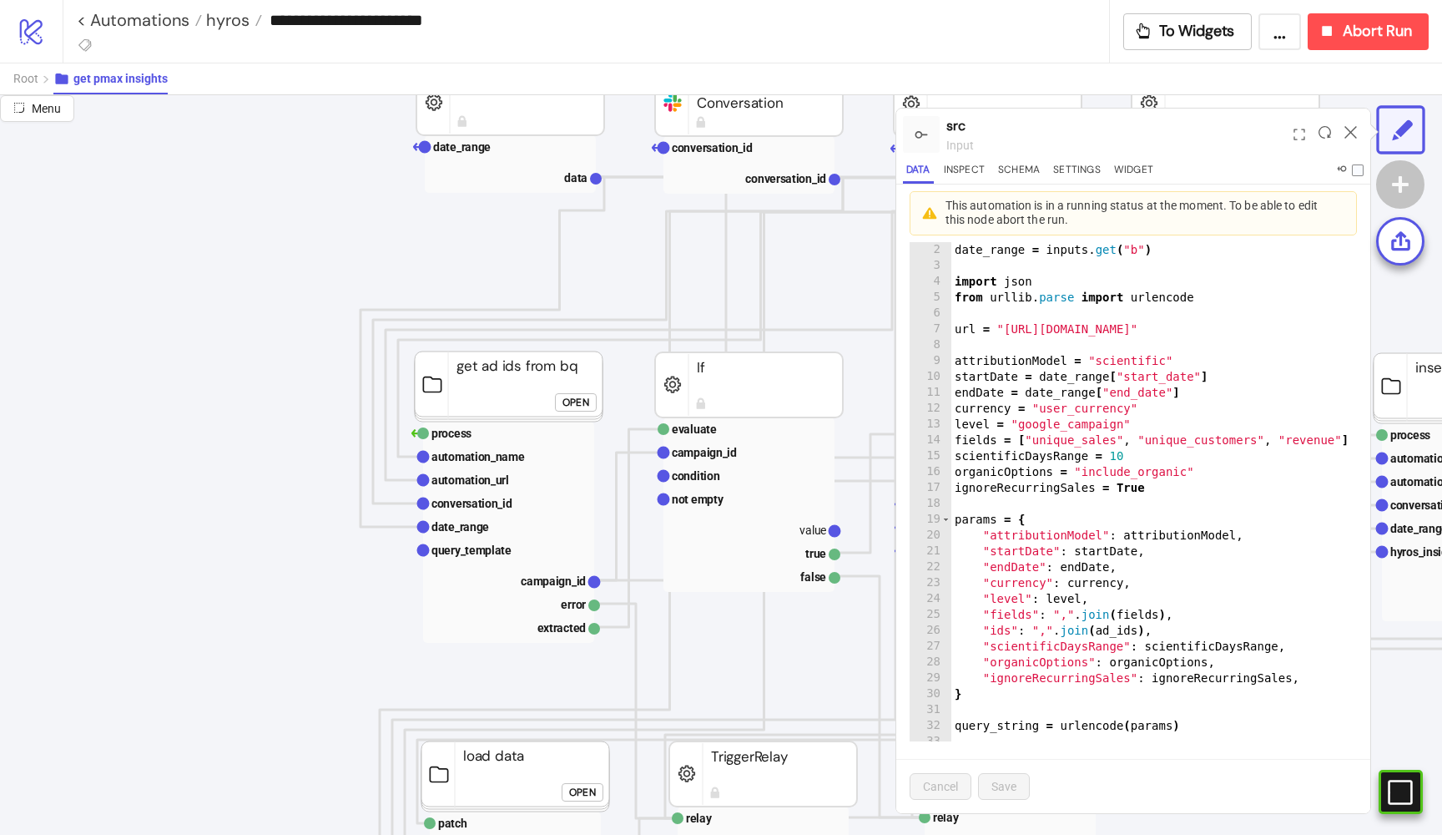
scroll to position [266, 0]
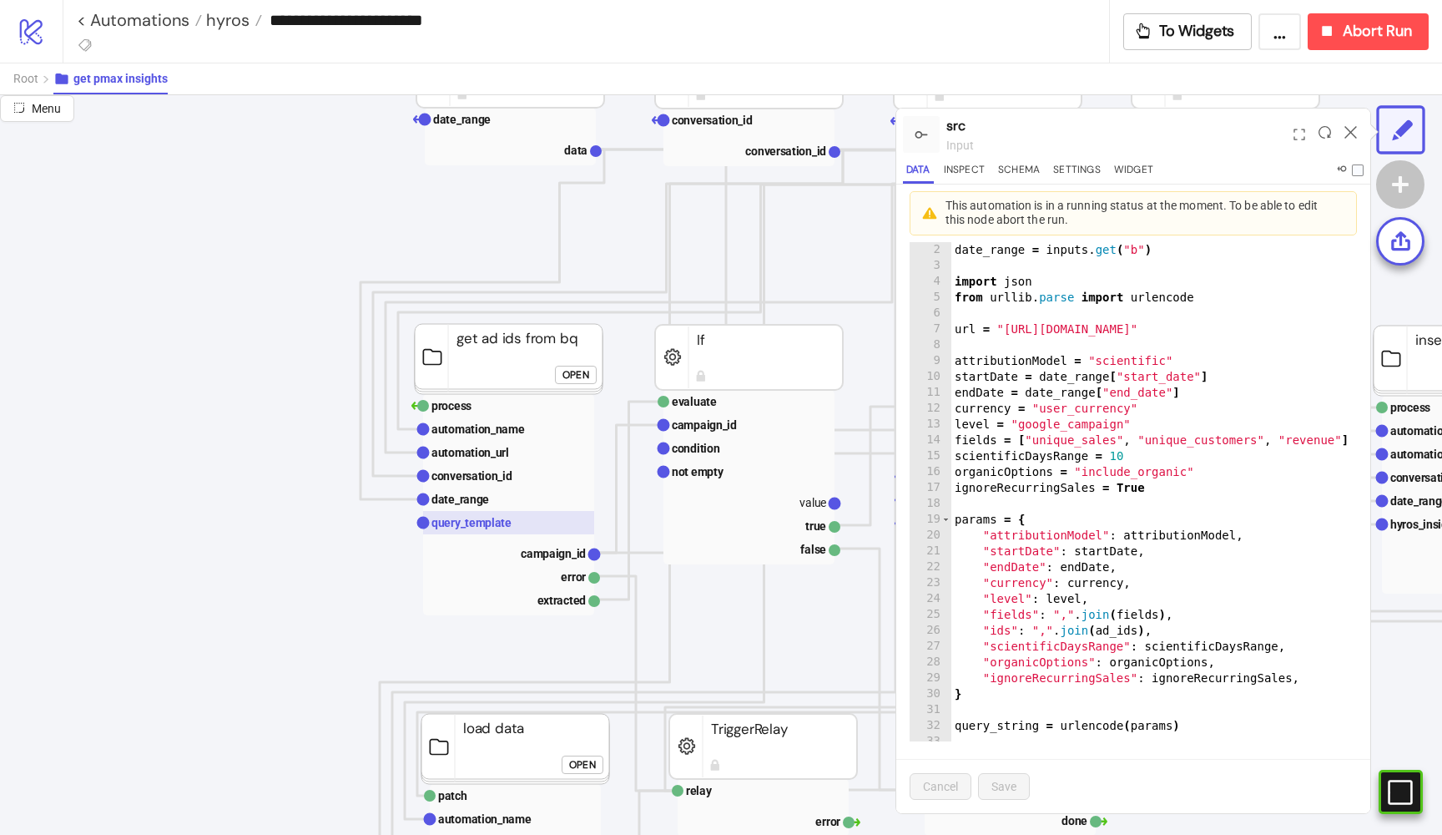
click at [484, 513] on rect at bounding box center [508, 522] width 171 height 23
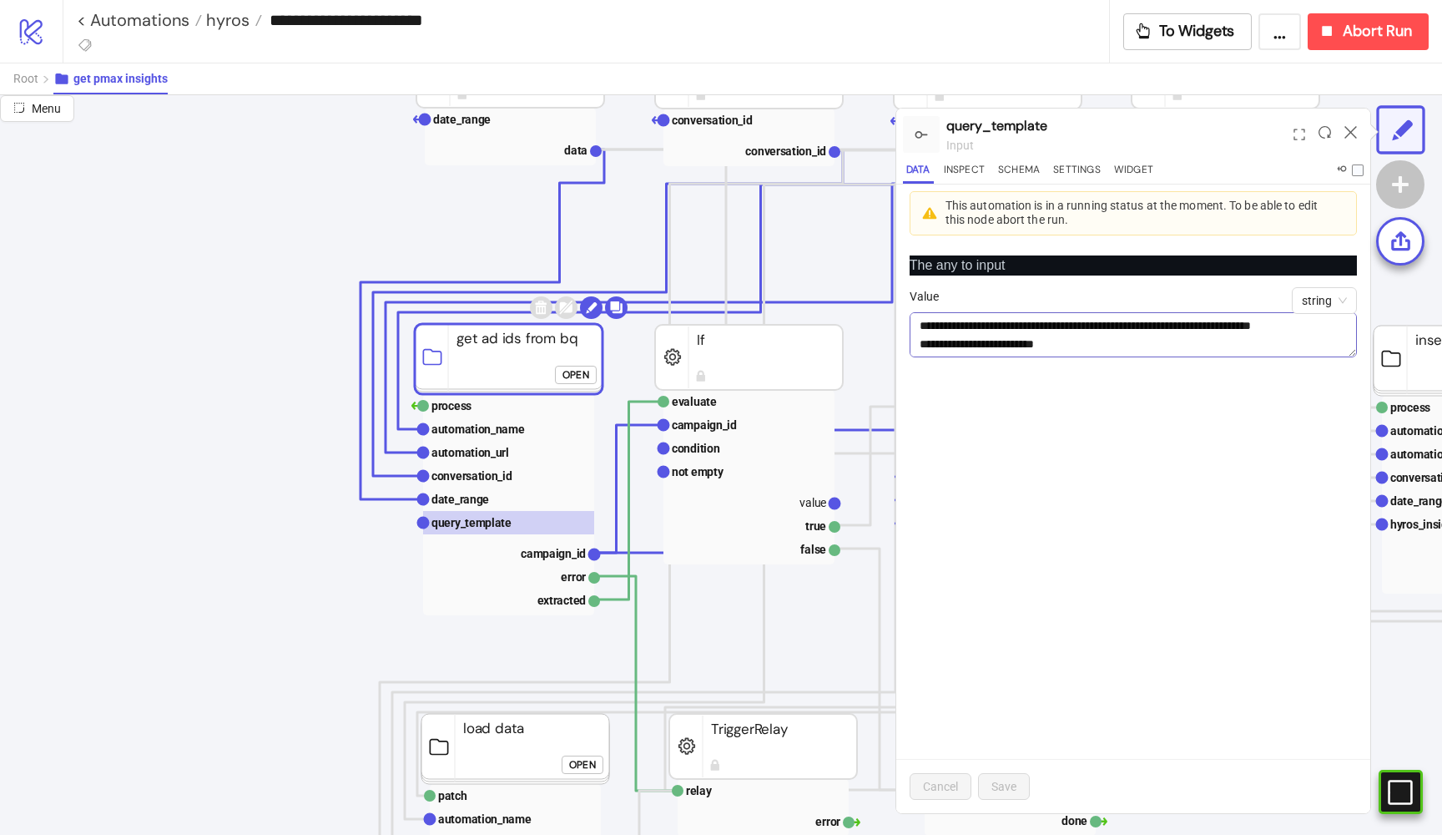
scroll to position [0, 0]
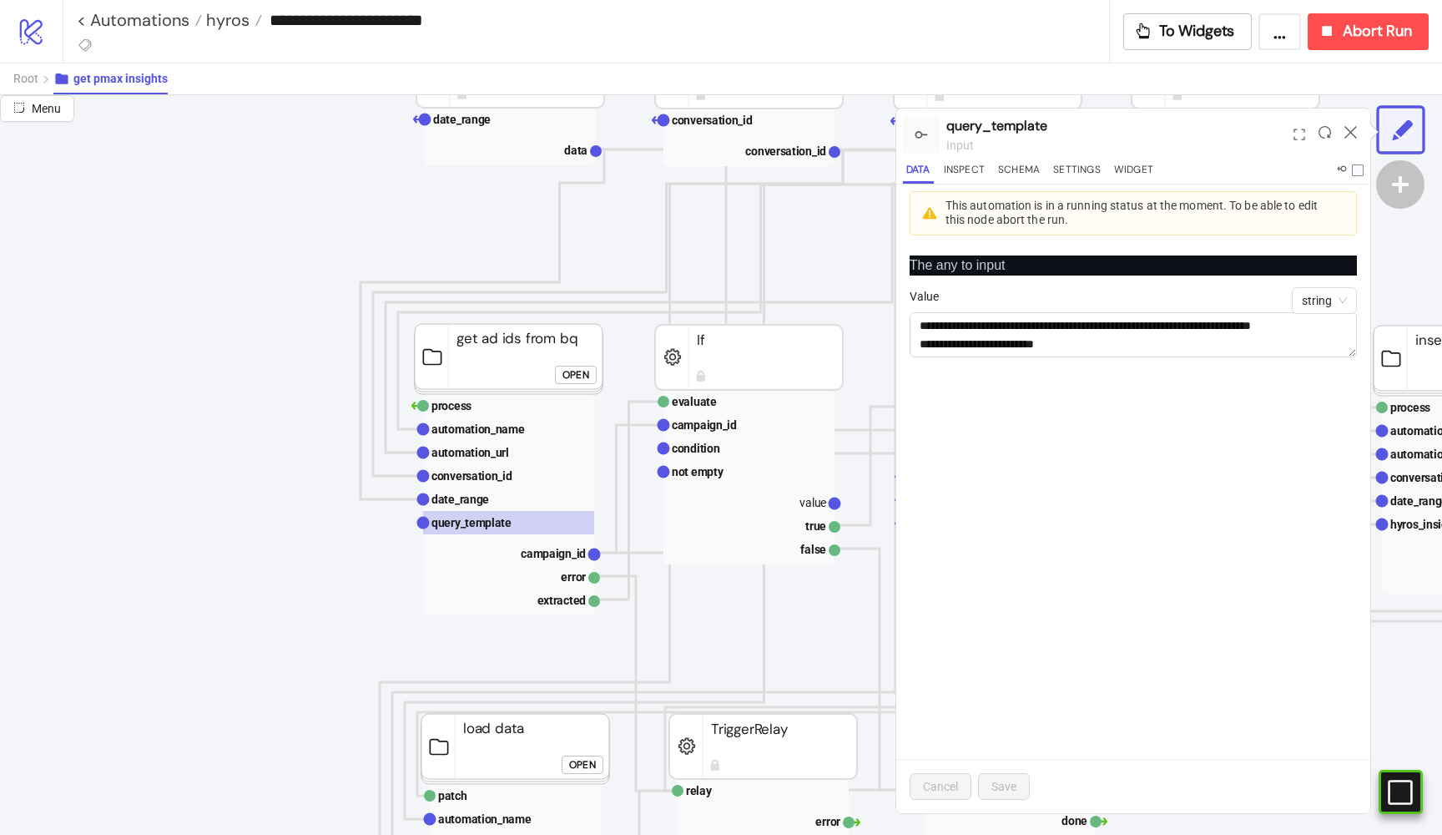
click at [1357, 141] on div at bounding box center [1351, 134] width 26 height 45
click at [1352, 136] on icon at bounding box center [1351, 132] width 13 height 13
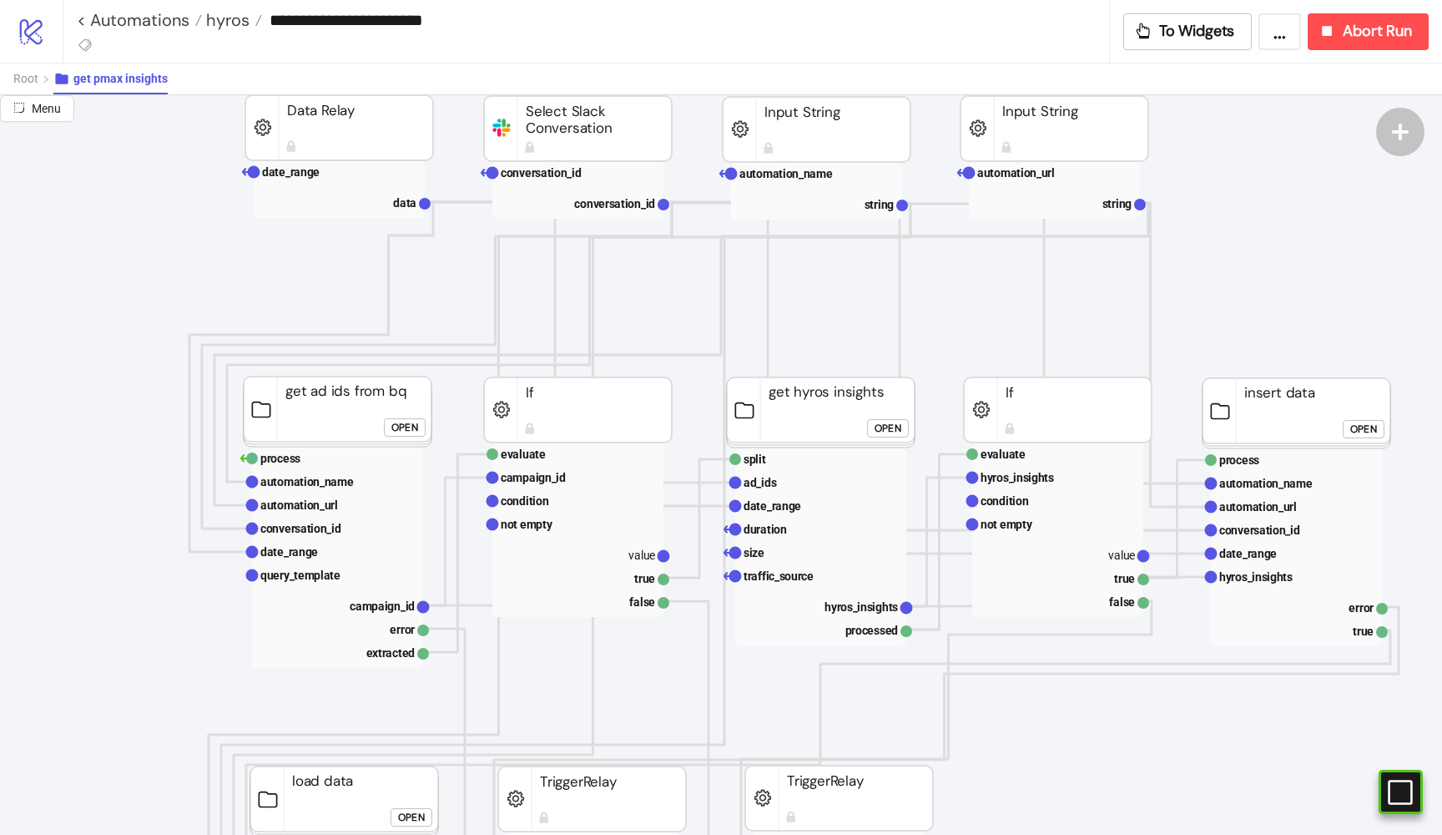
scroll to position [173, 174]
